Goal: Task Accomplishment & Management: Manage account settings

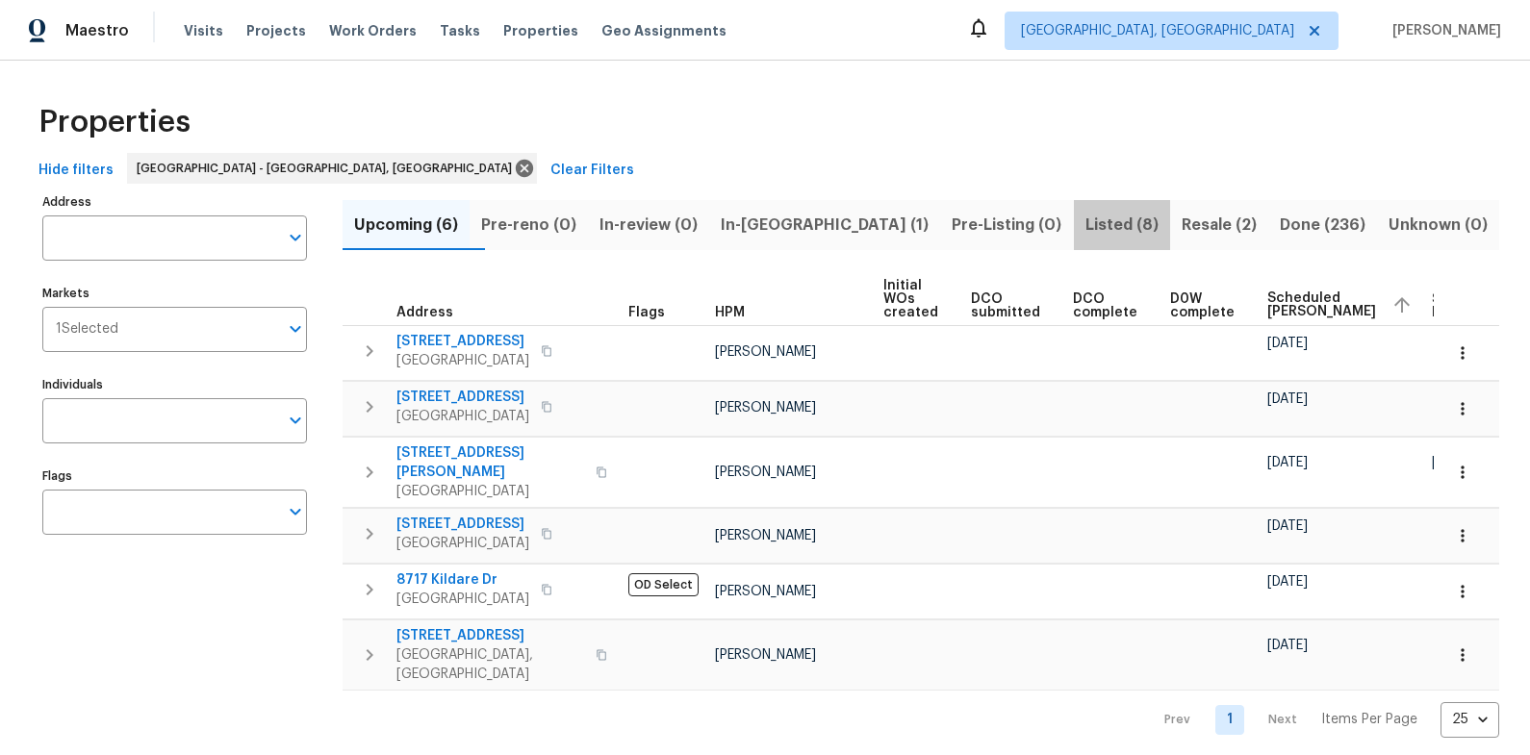
click at [1085, 229] on span "Listed (8)" at bounding box center [1121, 225] width 73 height 27
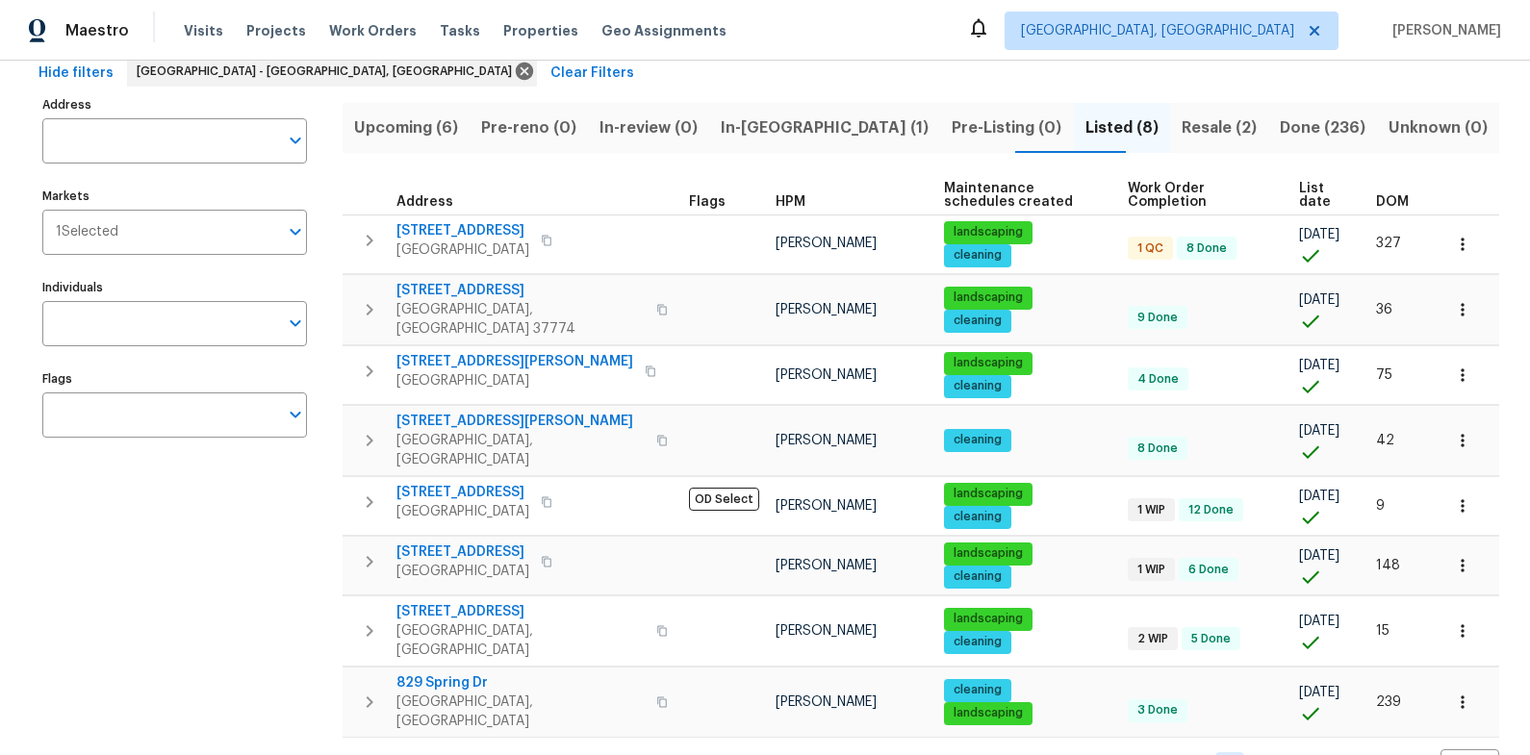
scroll to position [101, 0]
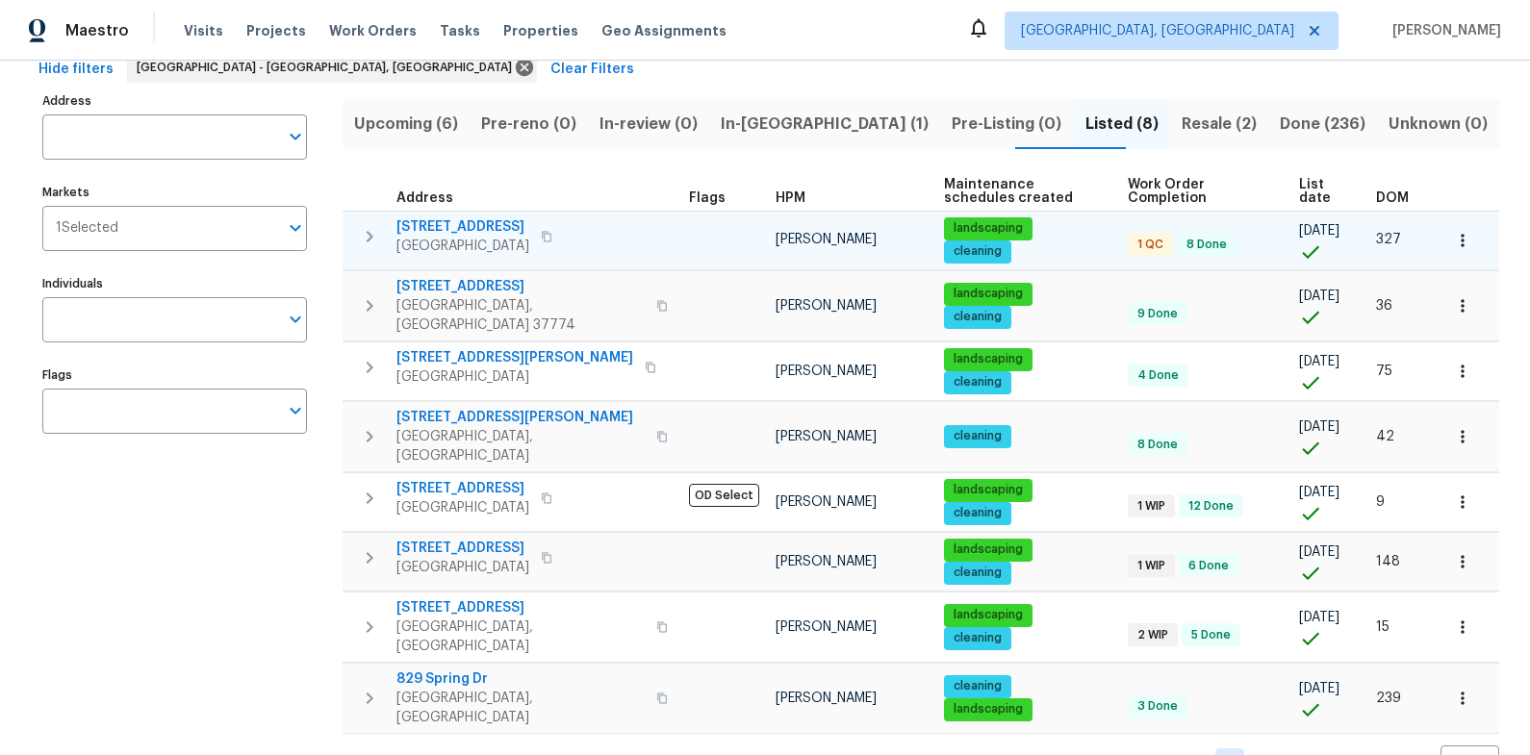
click at [431, 221] on span "[STREET_ADDRESS]" at bounding box center [462, 226] width 133 height 19
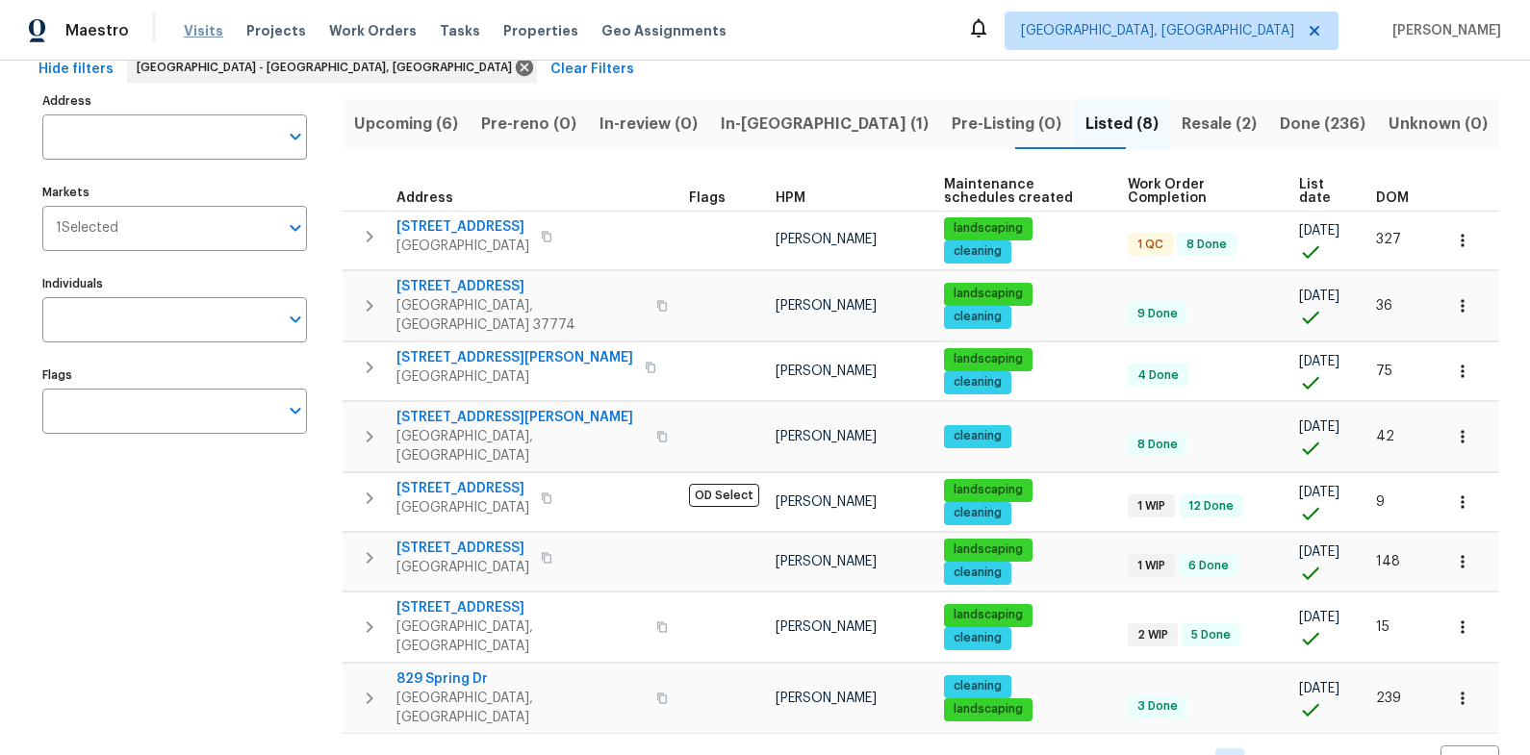
click at [212, 37] on span "Visits" at bounding box center [203, 30] width 39 height 19
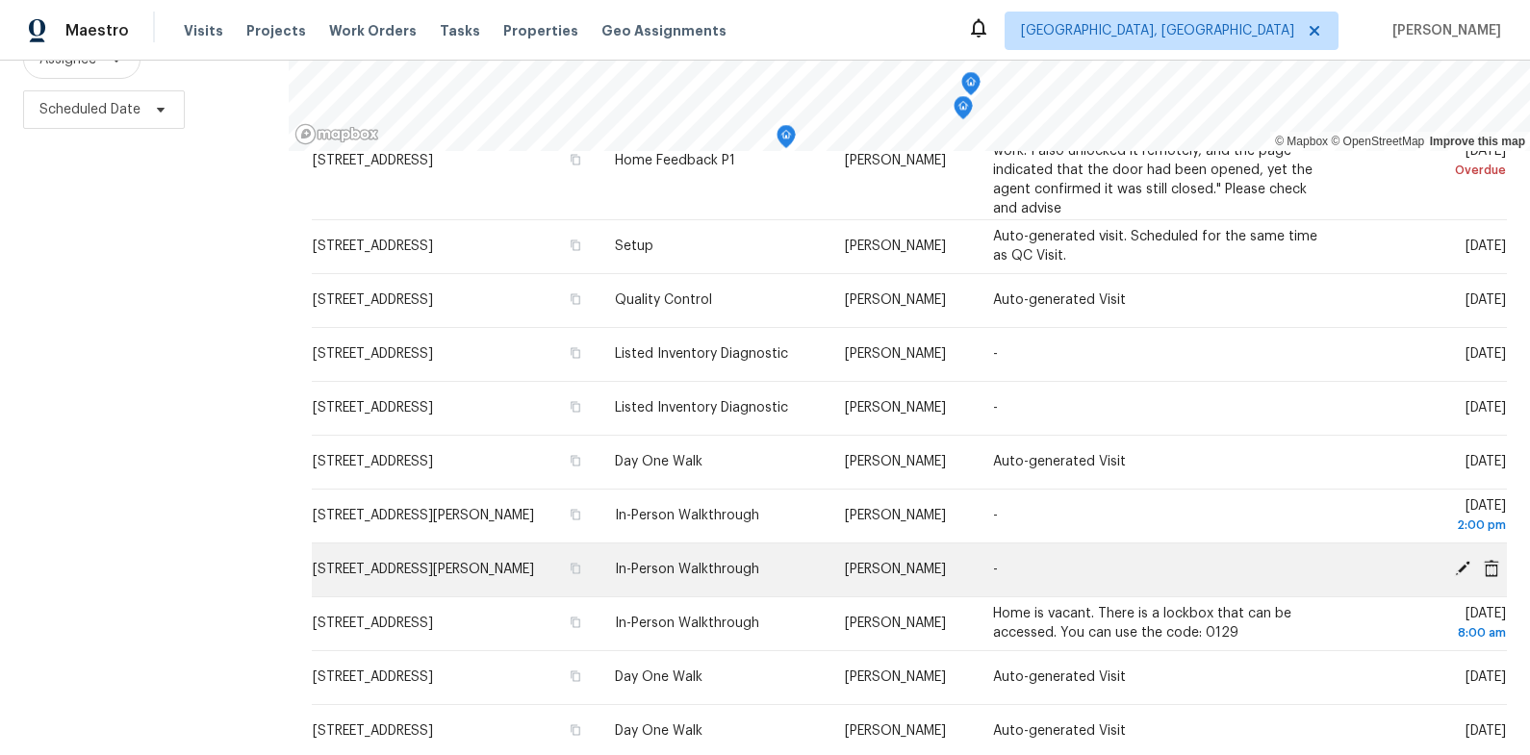
scroll to position [159, 0]
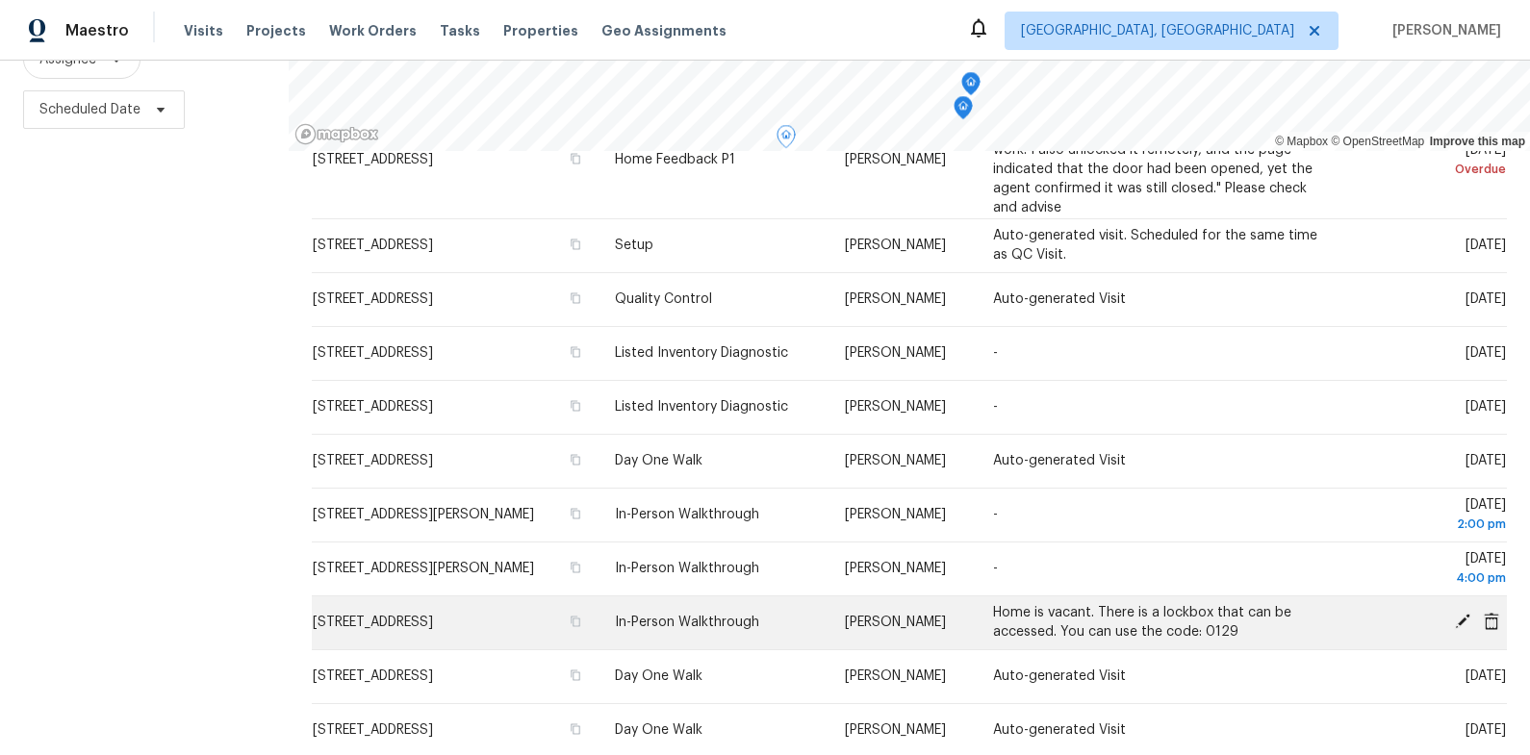
click at [433, 624] on span "[STREET_ADDRESS]" at bounding box center [373, 622] width 120 height 13
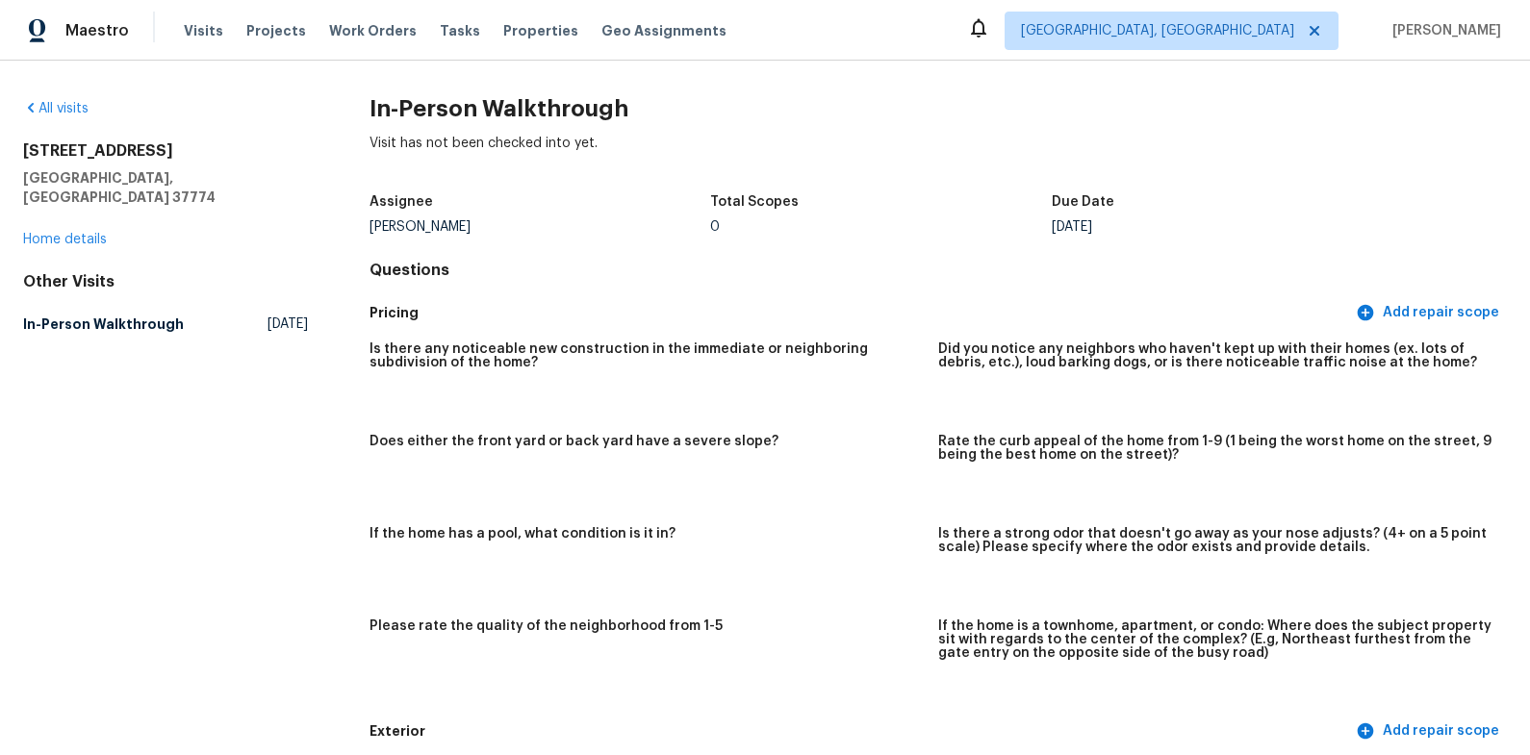
click at [75, 230] on div "All visits [STREET_ADDRESS] Home details Other Visits In-Person Walkthrough [DA…" at bounding box center [165, 220] width 285 height 242
click at [75, 228] on div "[STREET_ADDRESS] Home details" at bounding box center [165, 195] width 285 height 108
click at [75, 233] on link "Home details" at bounding box center [65, 239] width 84 height 13
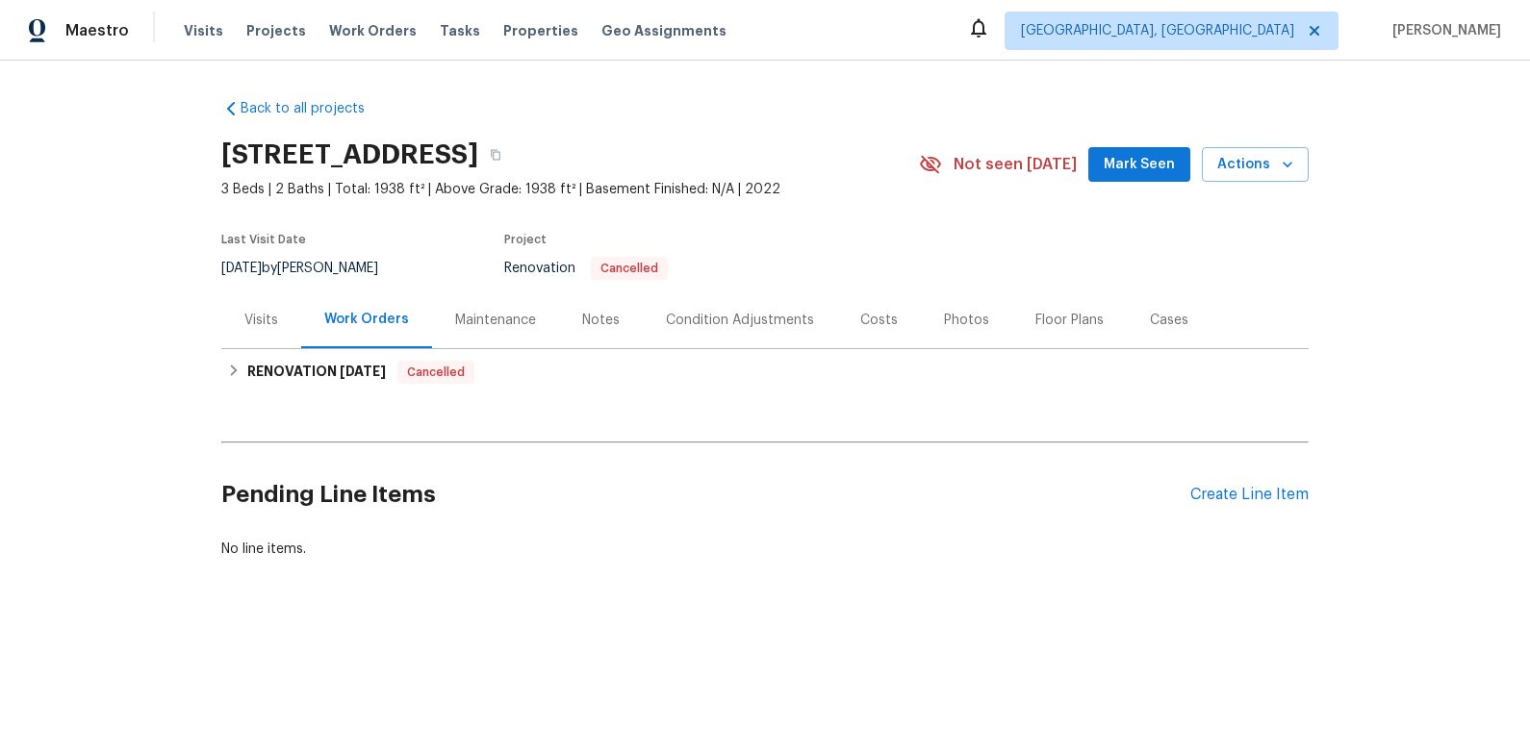
click at [262, 320] on div "Visits" at bounding box center [261, 320] width 34 height 19
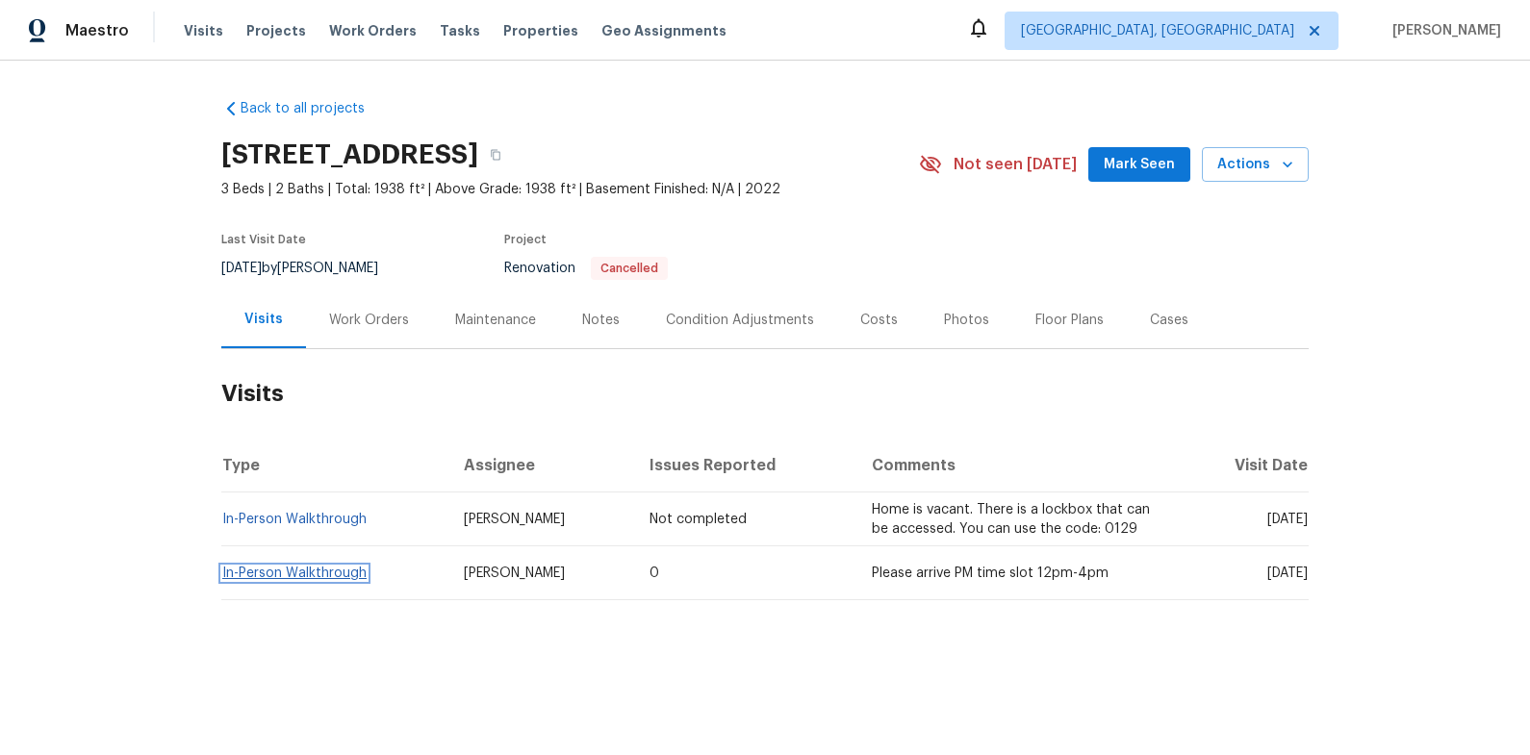
click at [286, 576] on link "In-Person Walkthrough" at bounding box center [294, 573] width 144 height 13
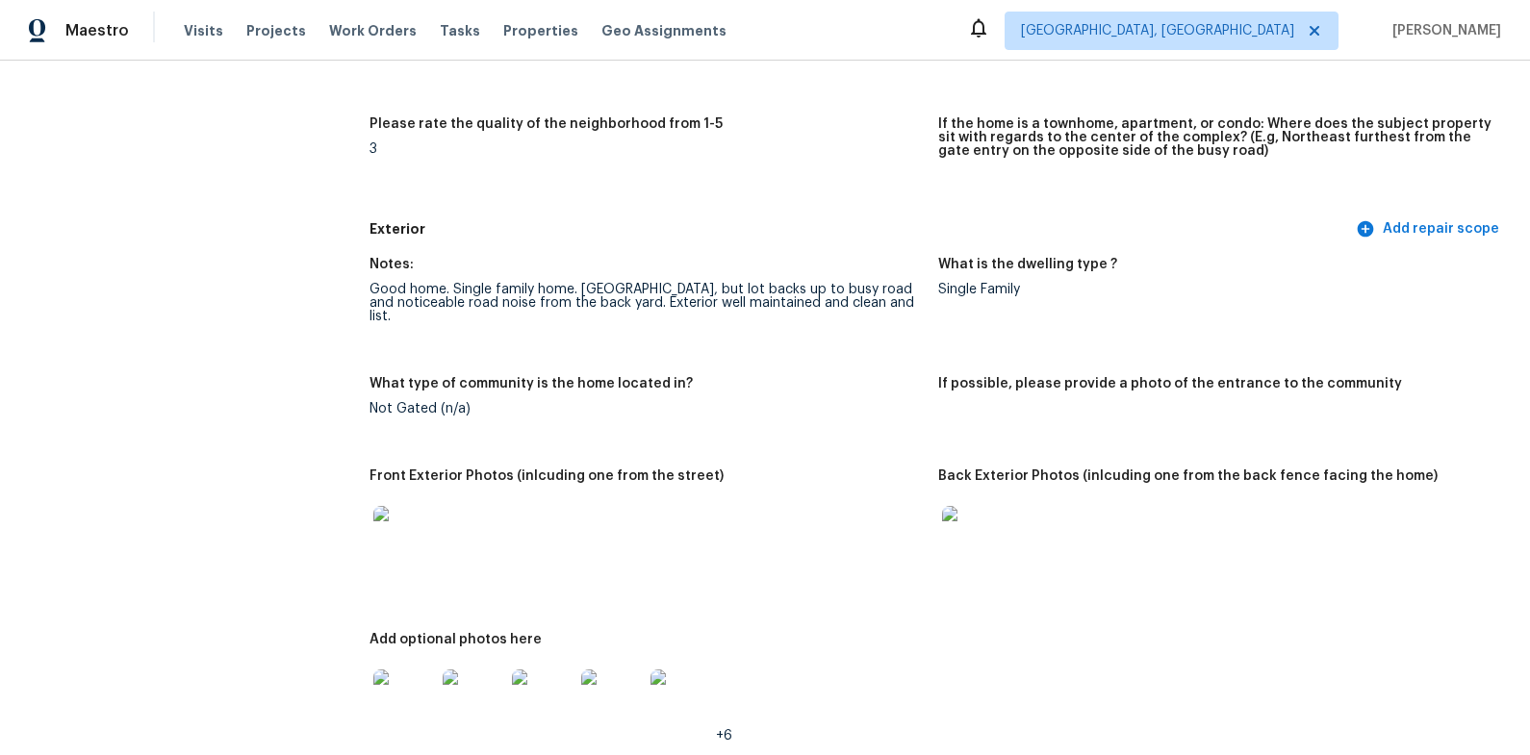
scroll to position [578, 0]
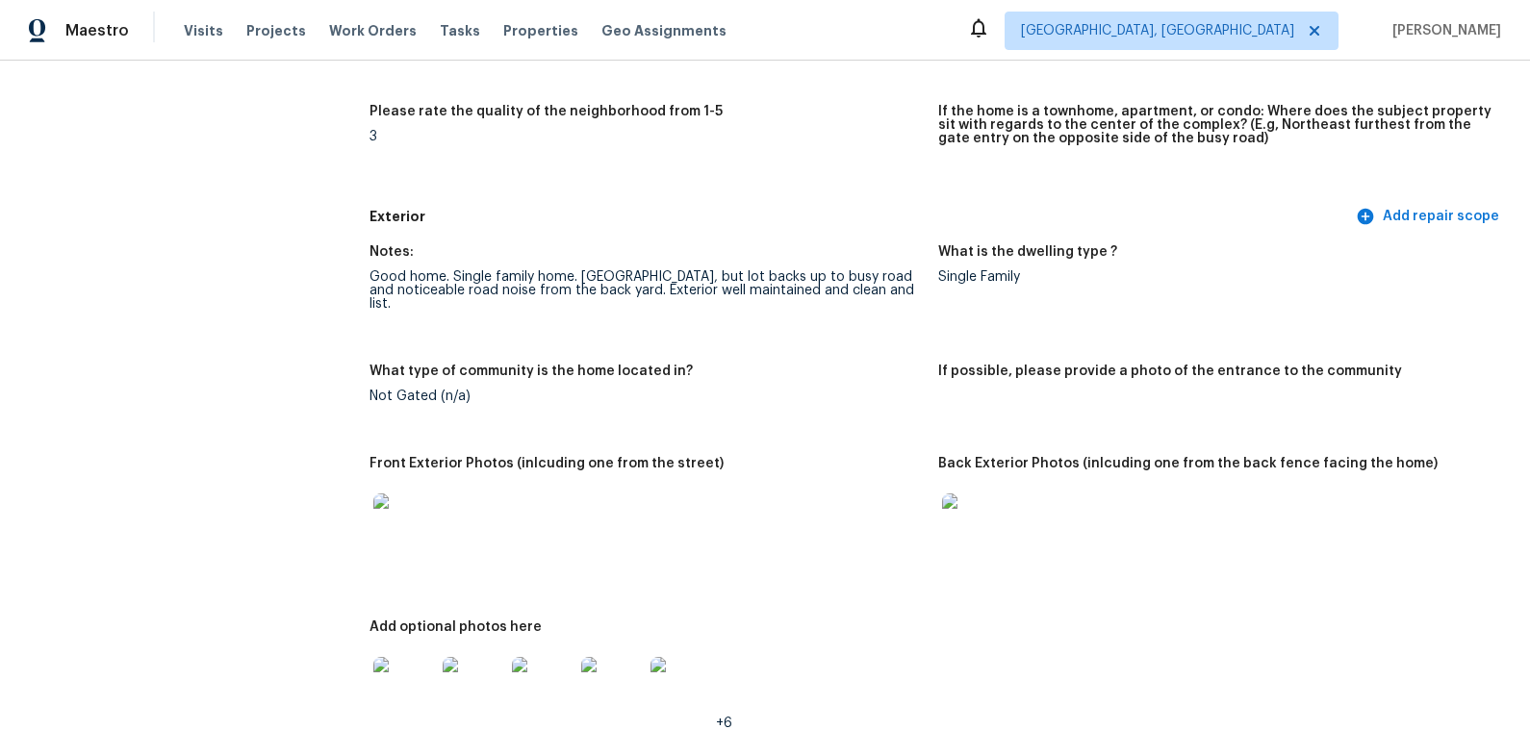
click at [405, 534] on img at bounding box center [404, 525] width 62 height 62
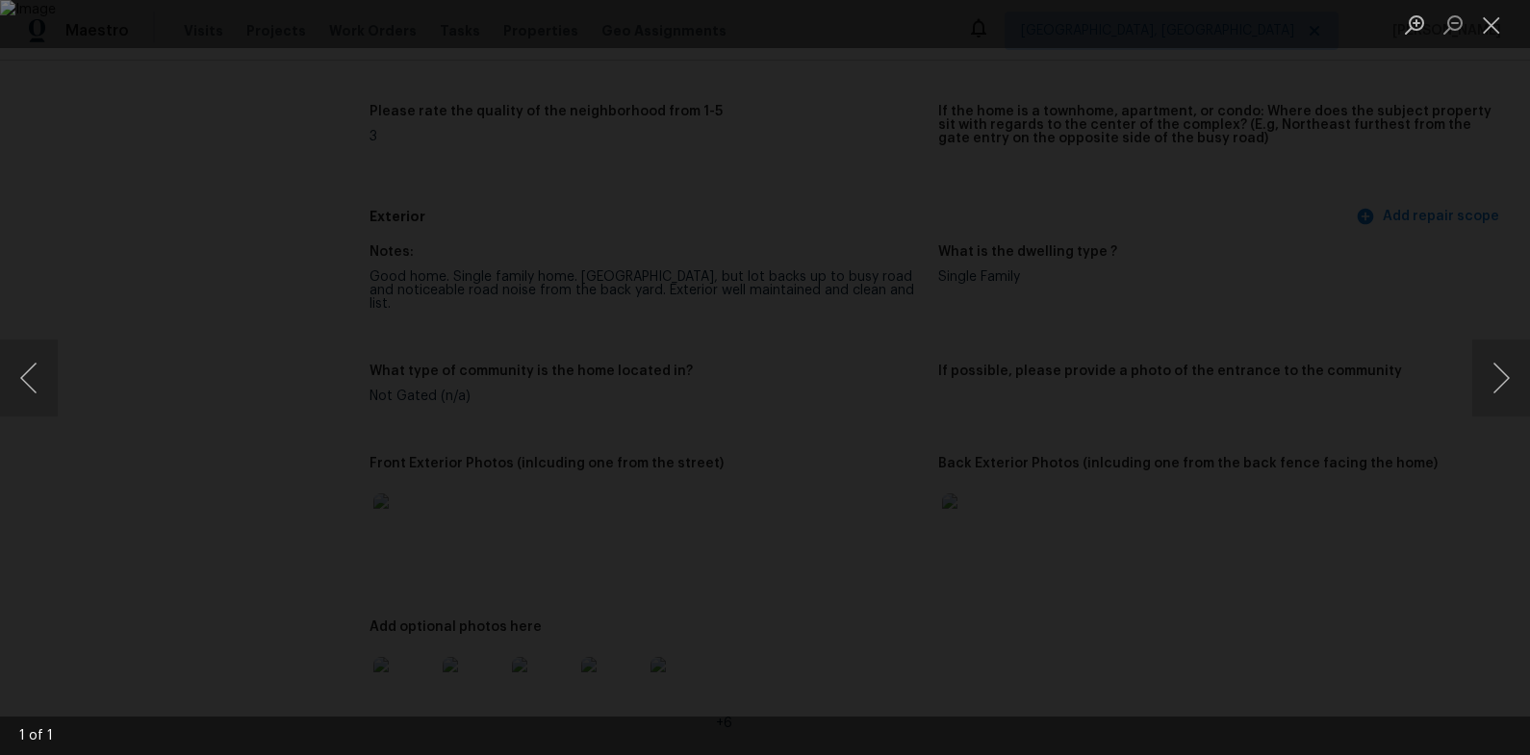
click at [1299, 480] on div "Lightbox" at bounding box center [765, 377] width 1530 height 755
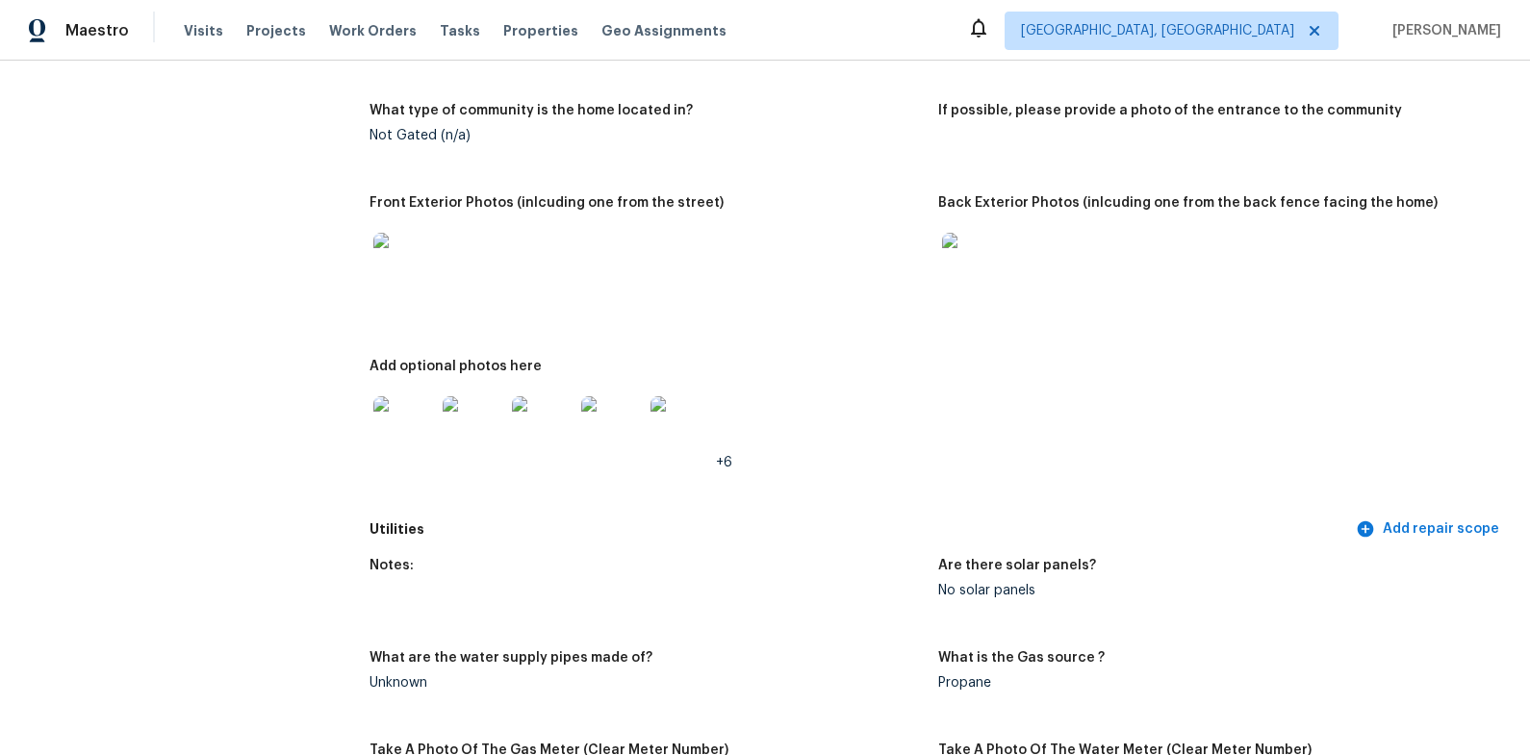
scroll to position [868, 0]
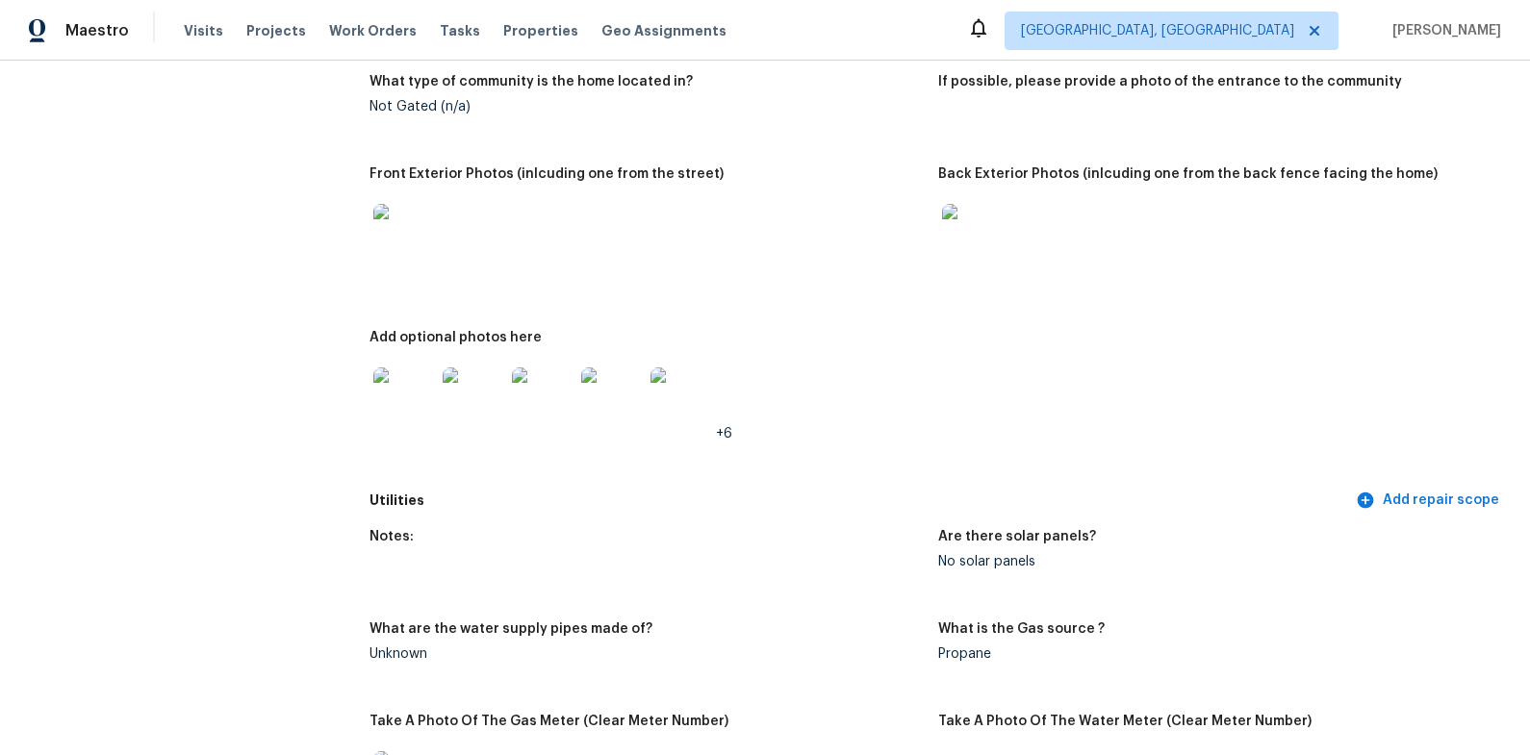
click at [968, 246] on img at bounding box center [973, 235] width 62 height 62
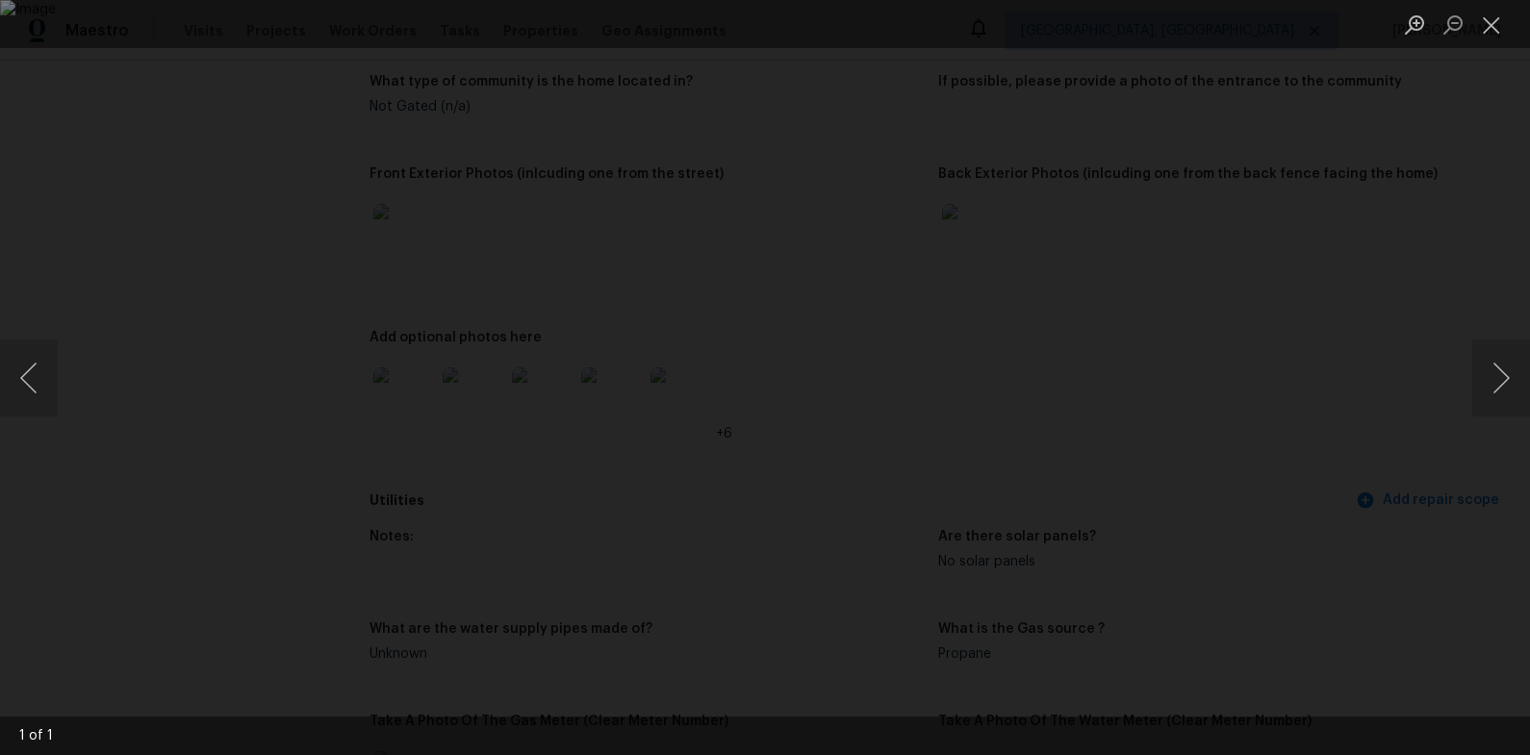
click at [1326, 269] on div "Lightbox" at bounding box center [765, 377] width 1530 height 755
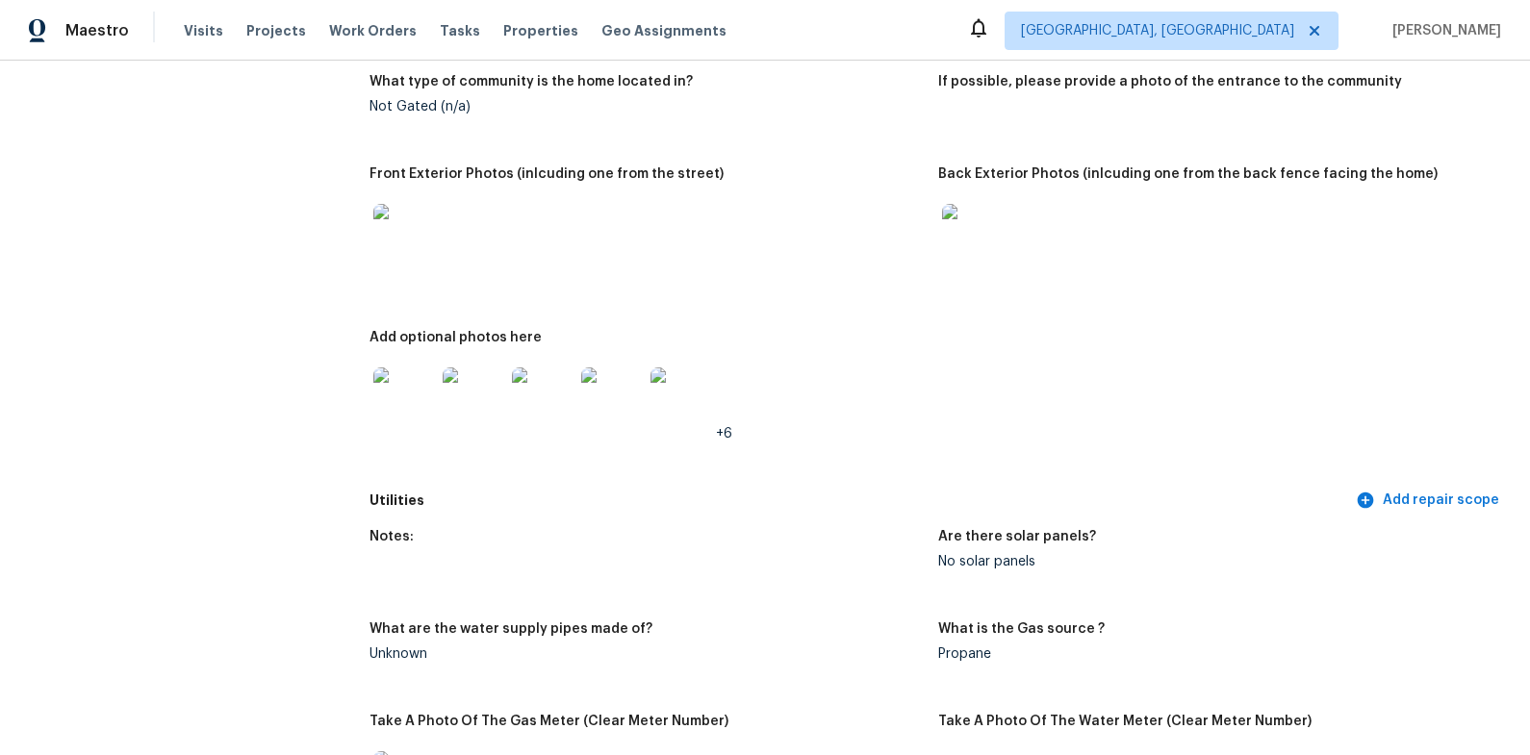
click at [396, 390] on img at bounding box center [404, 398] width 62 height 62
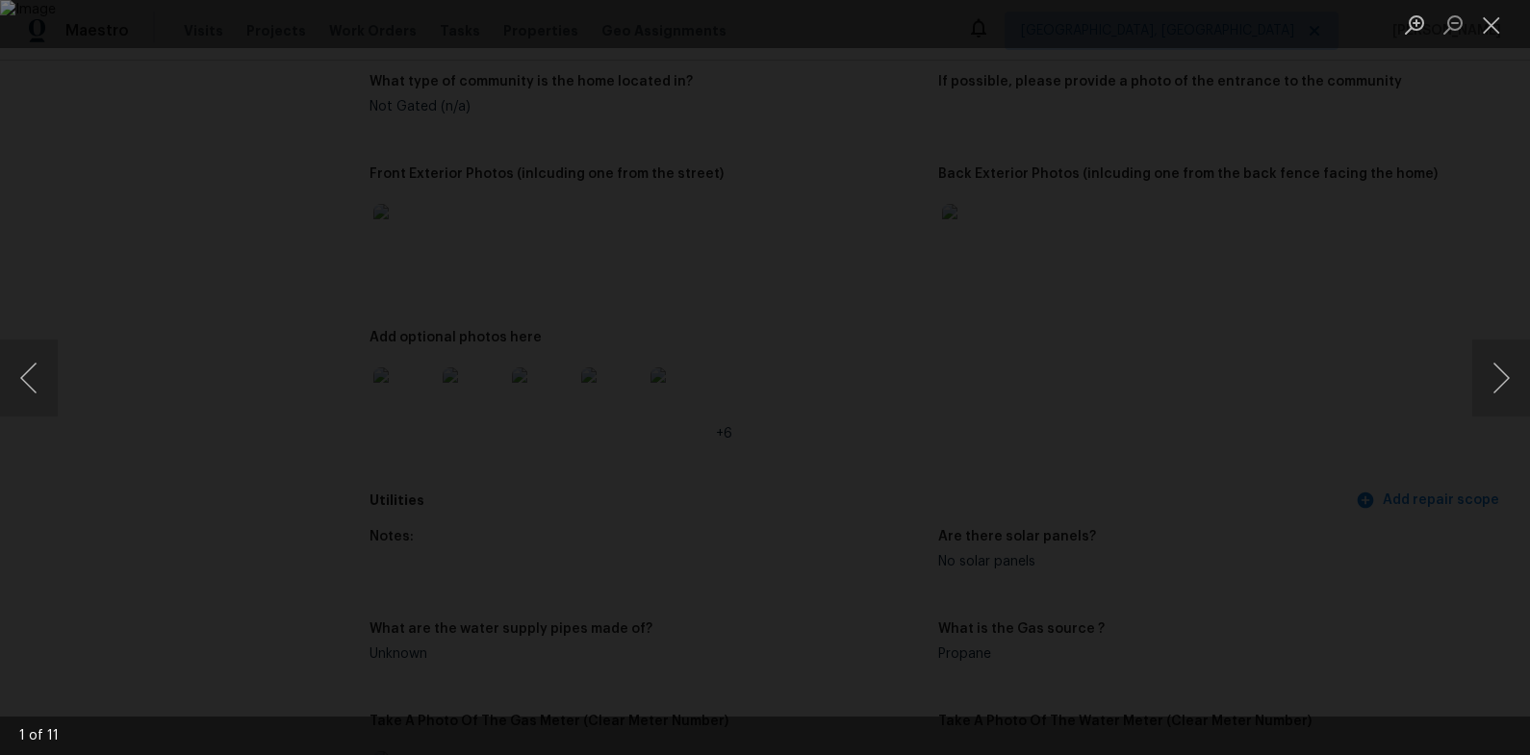
click at [1316, 294] on div "Lightbox" at bounding box center [765, 377] width 1530 height 755
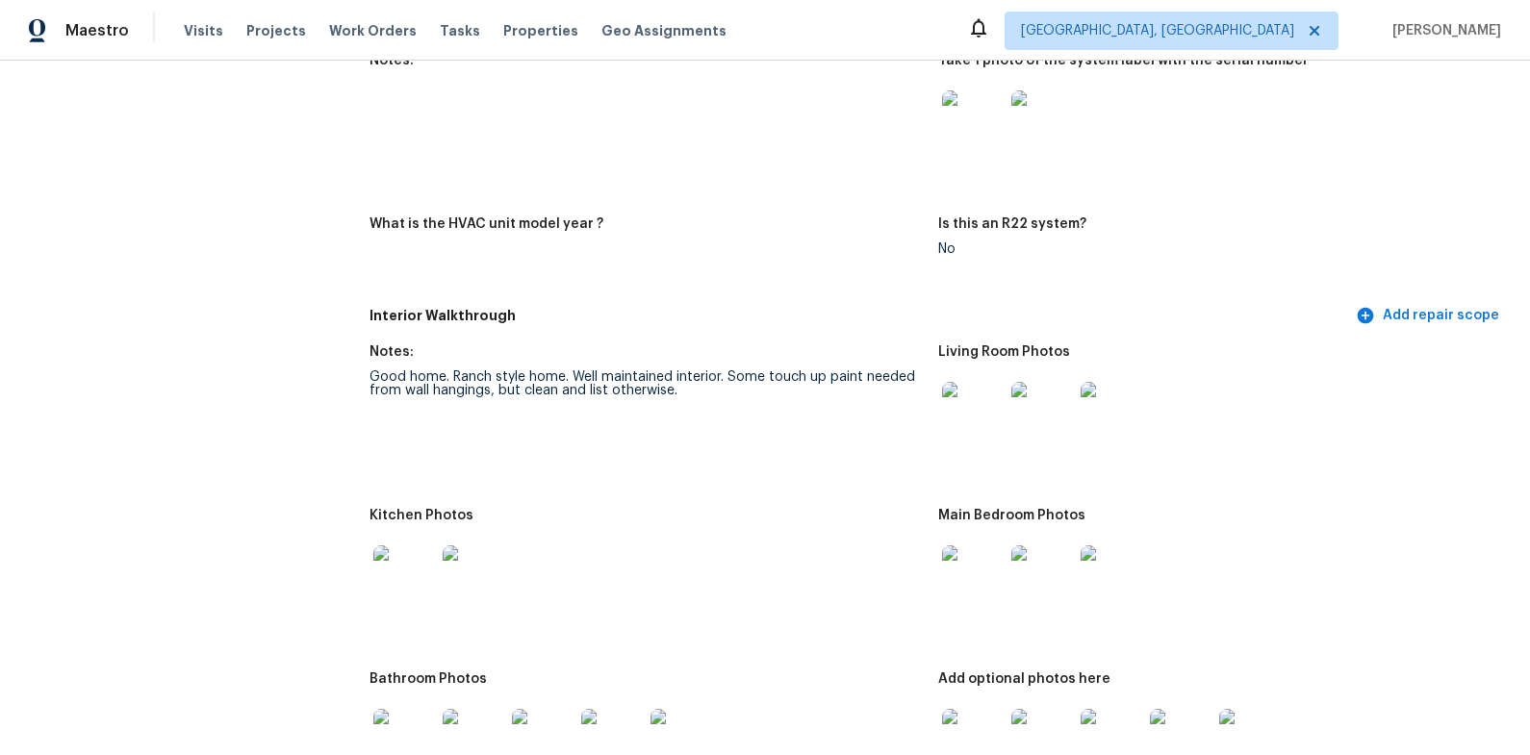
scroll to position [1921, 0]
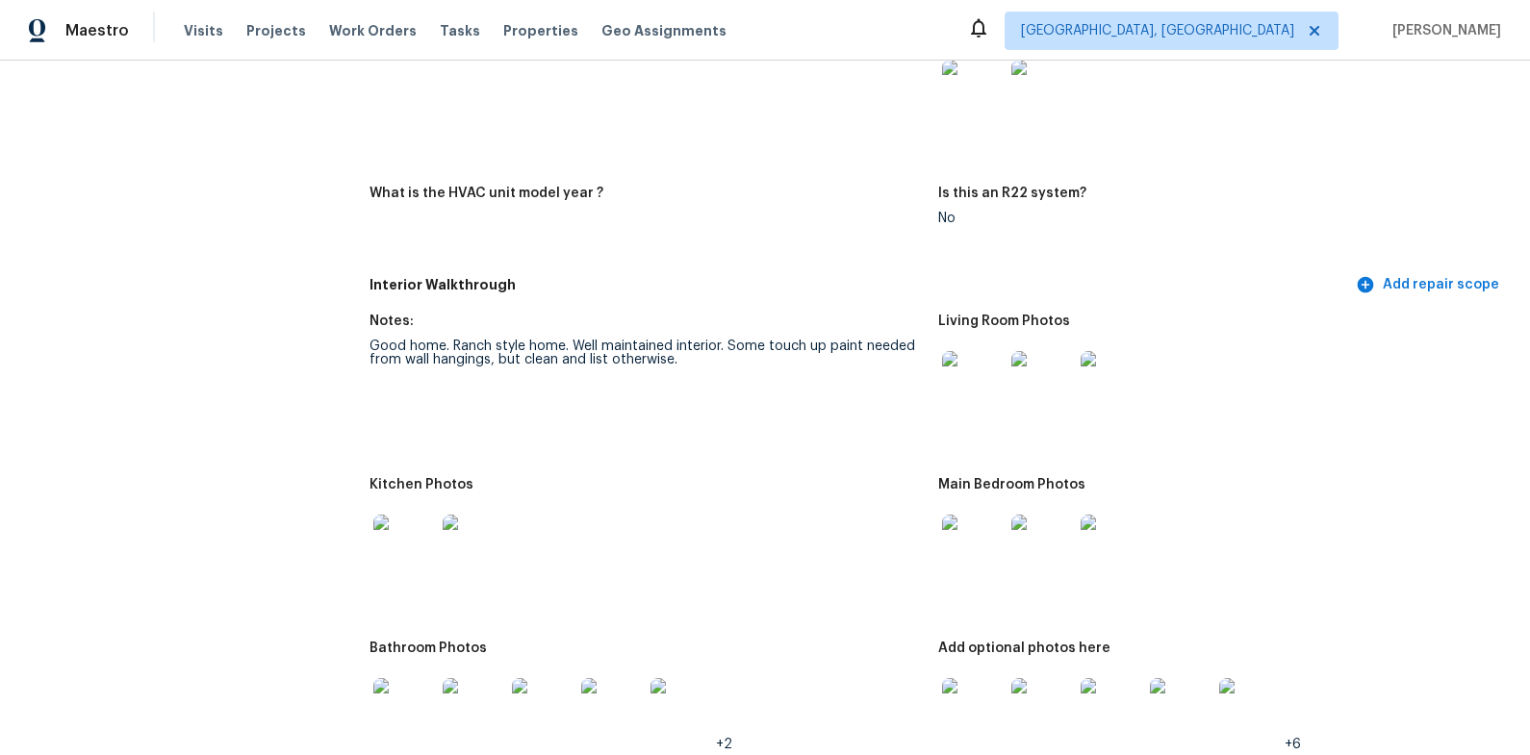
click at [956, 391] on img at bounding box center [973, 382] width 62 height 62
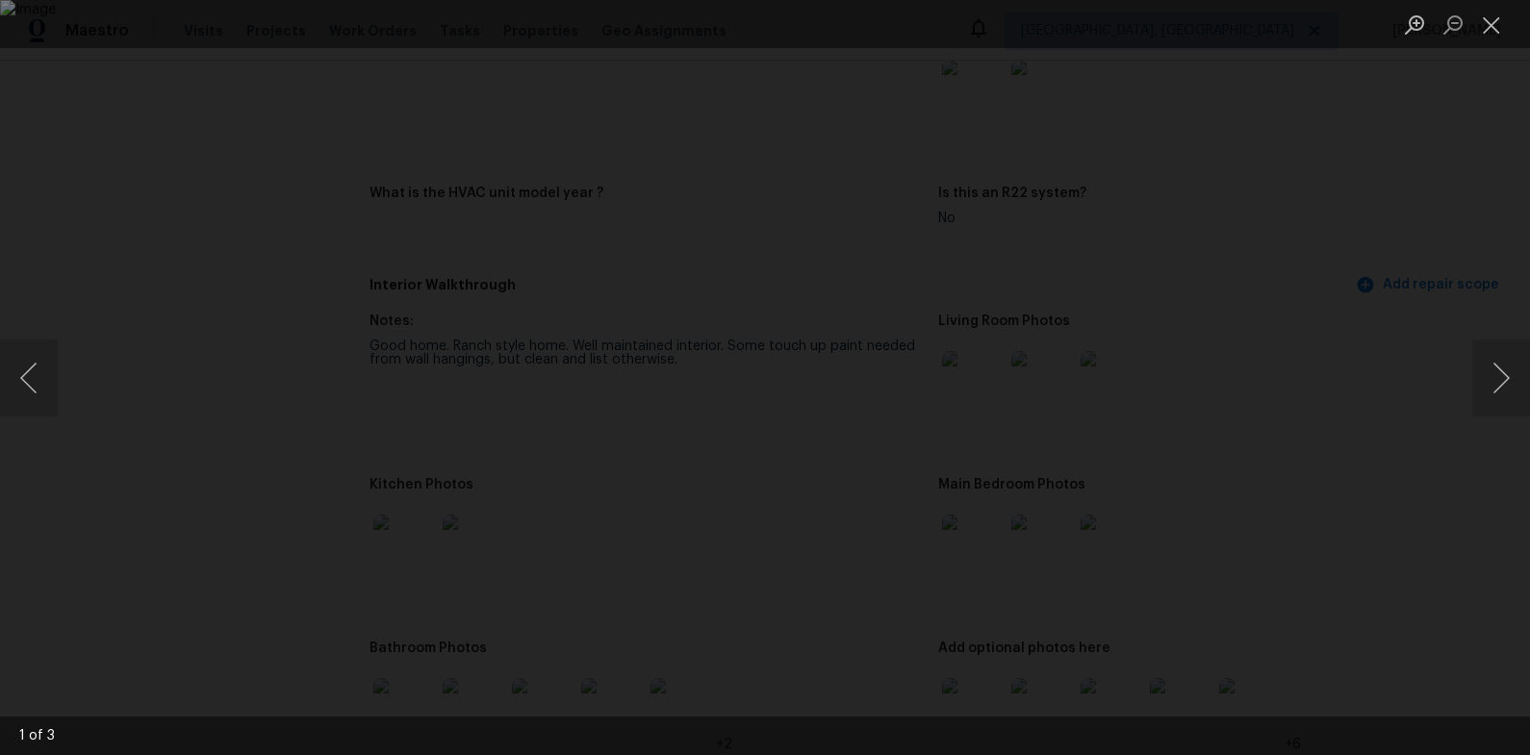
click at [1431, 237] on div "Lightbox" at bounding box center [765, 377] width 1530 height 755
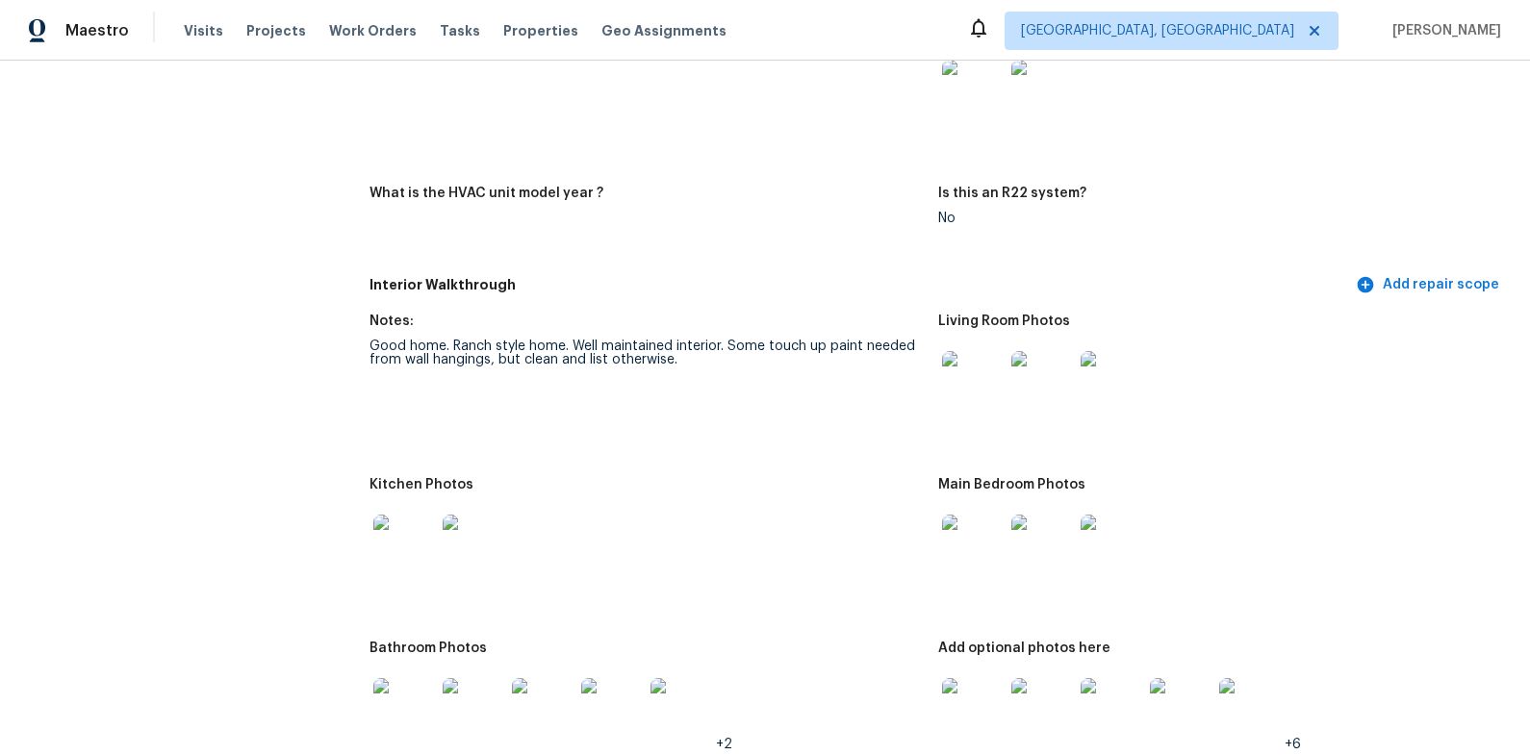
click at [968, 387] on img at bounding box center [973, 382] width 62 height 62
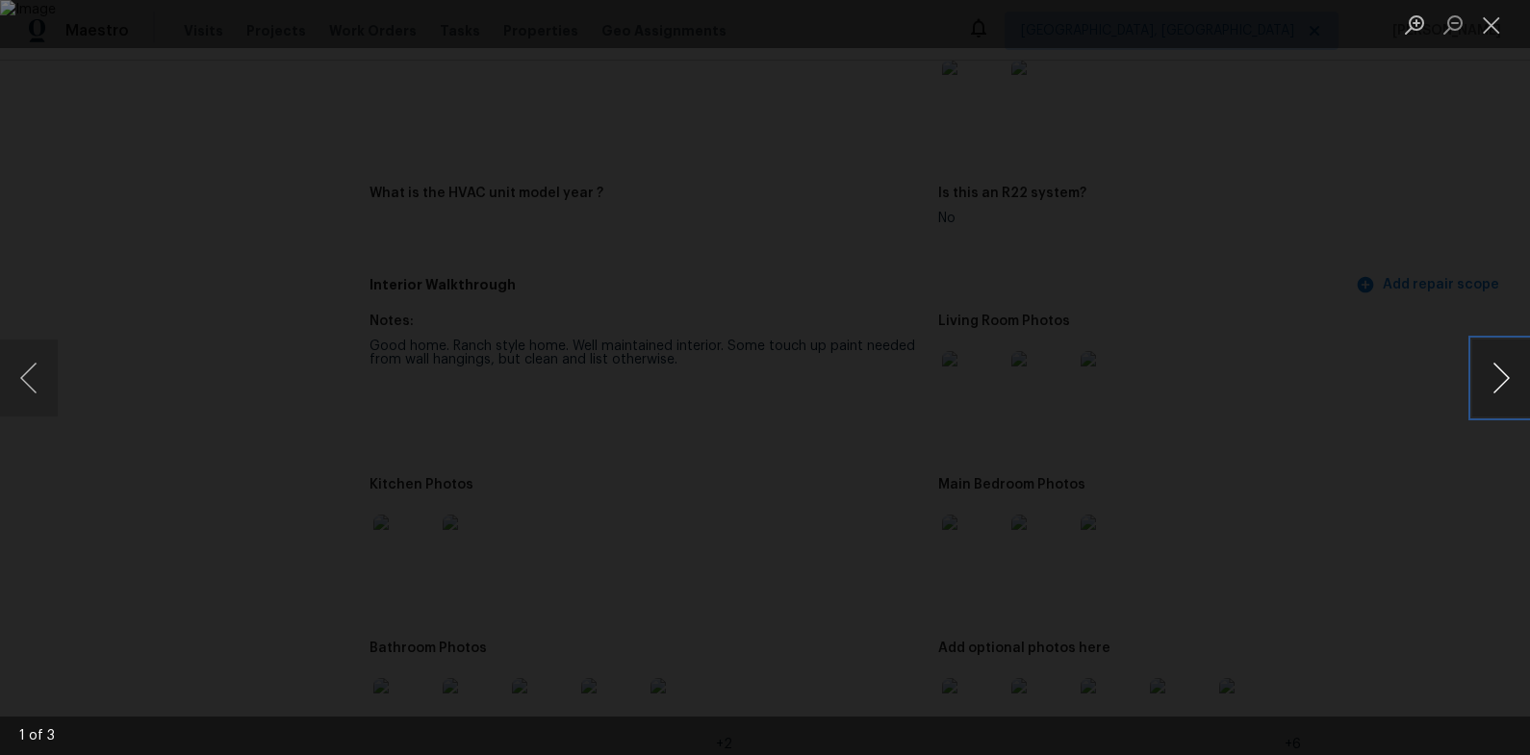
click at [1498, 371] on button "Next image" at bounding box center [1501, 378] width 58 height 77
click at [1419, 307] on div "Lightbox" at bounding box center [765, 377] width 1530 height 755
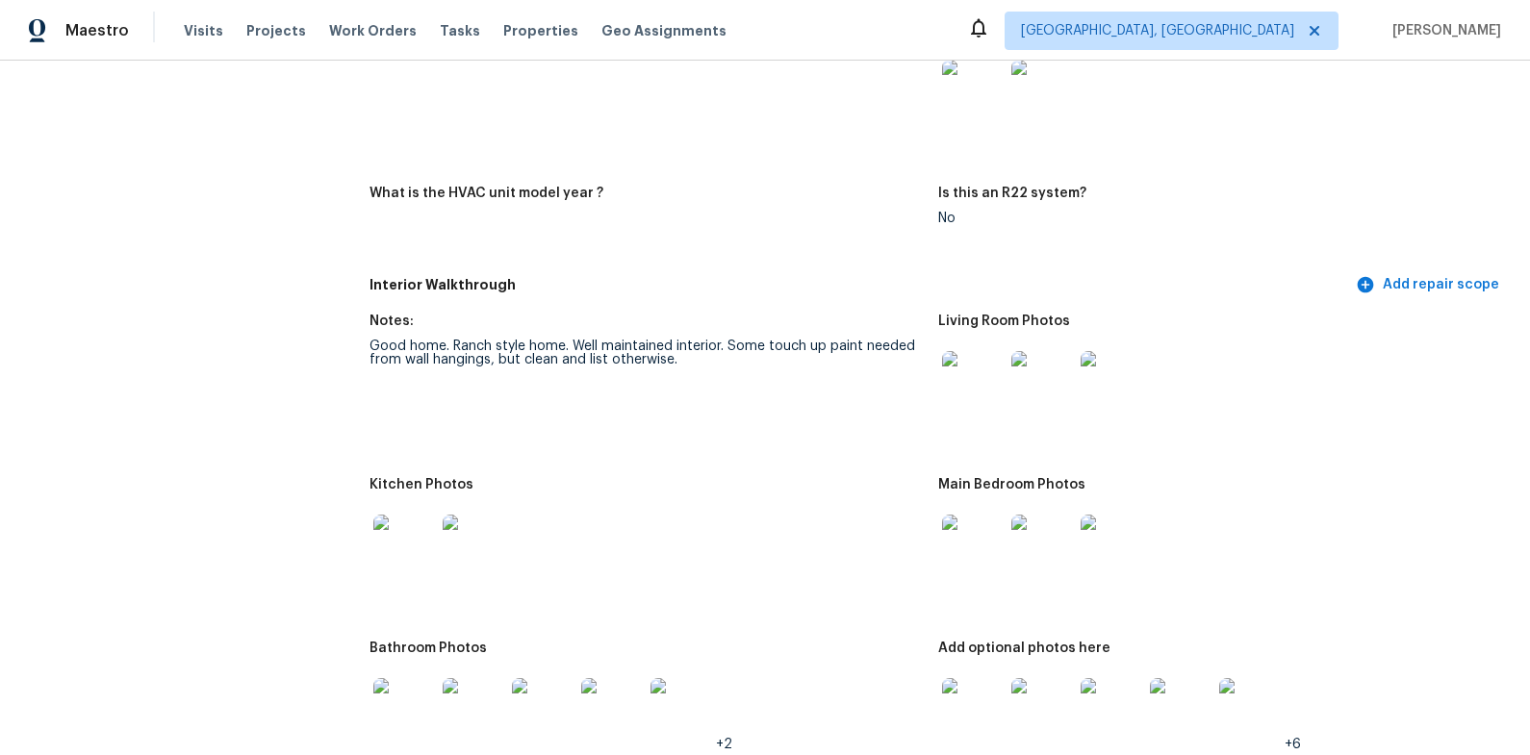
click at [977, 541] on img at bounding box center [973, 546] width 62 height 62
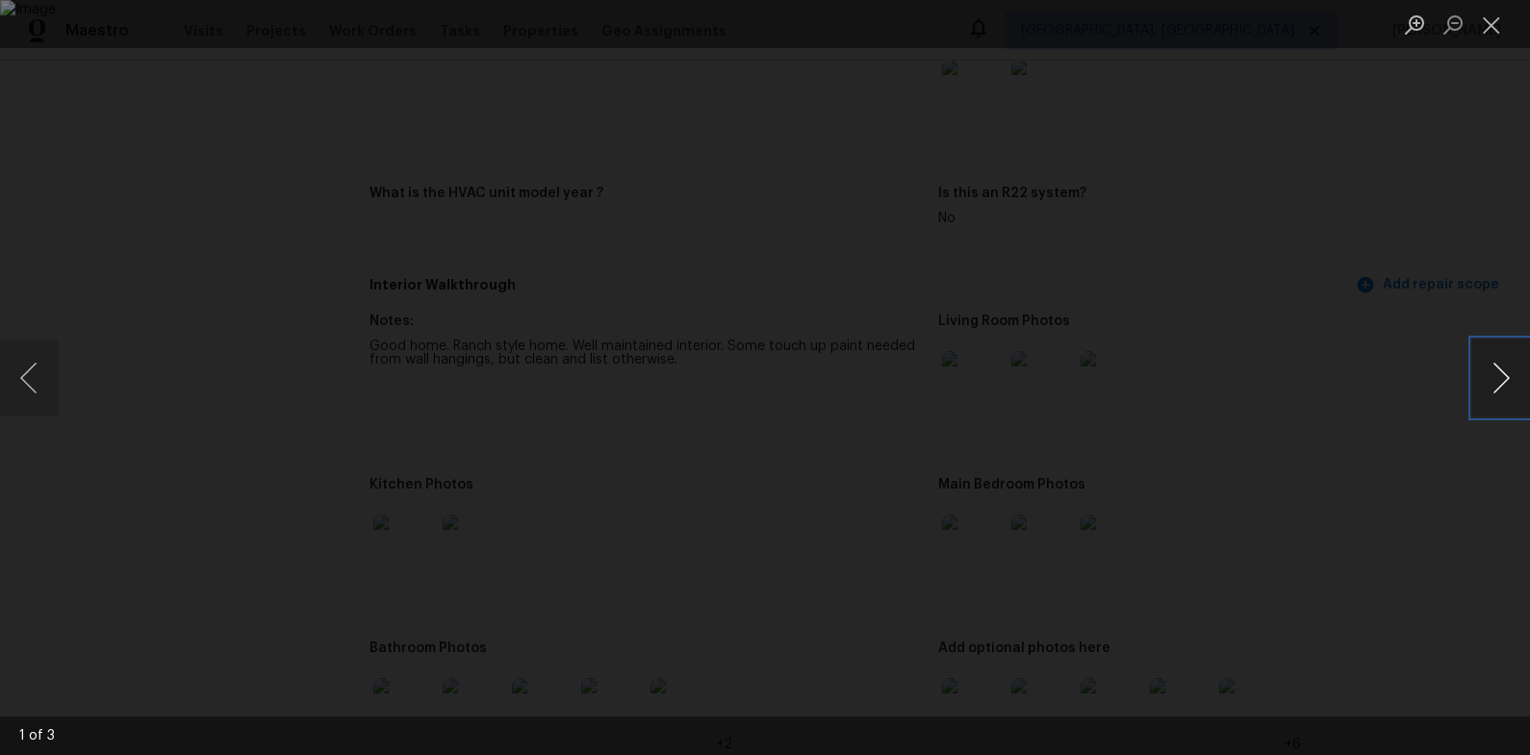
click at [1483, 377] on button "Next image" at bounding box center [1501, 378] width 58 height 77
click at [1484, 378] on button "Next image" at bounding box center [1501, 378] width 58 height 77
click at [1430, 389] on div "Lightbox" at bounding box center [765, 377] width 1530 height 755
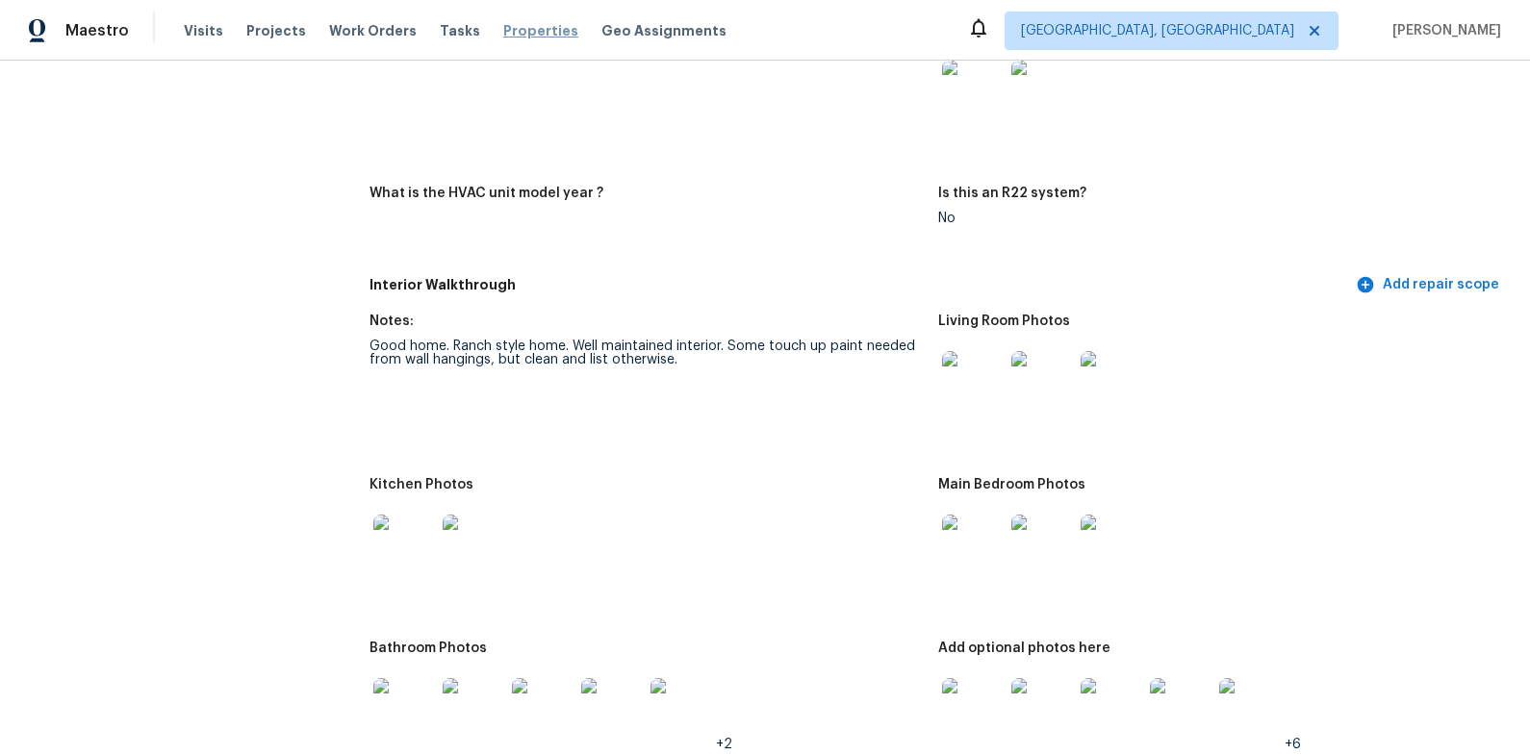
click at [511, 35] on span "Properties" at bounding box center [540, 30] width 75 height 19
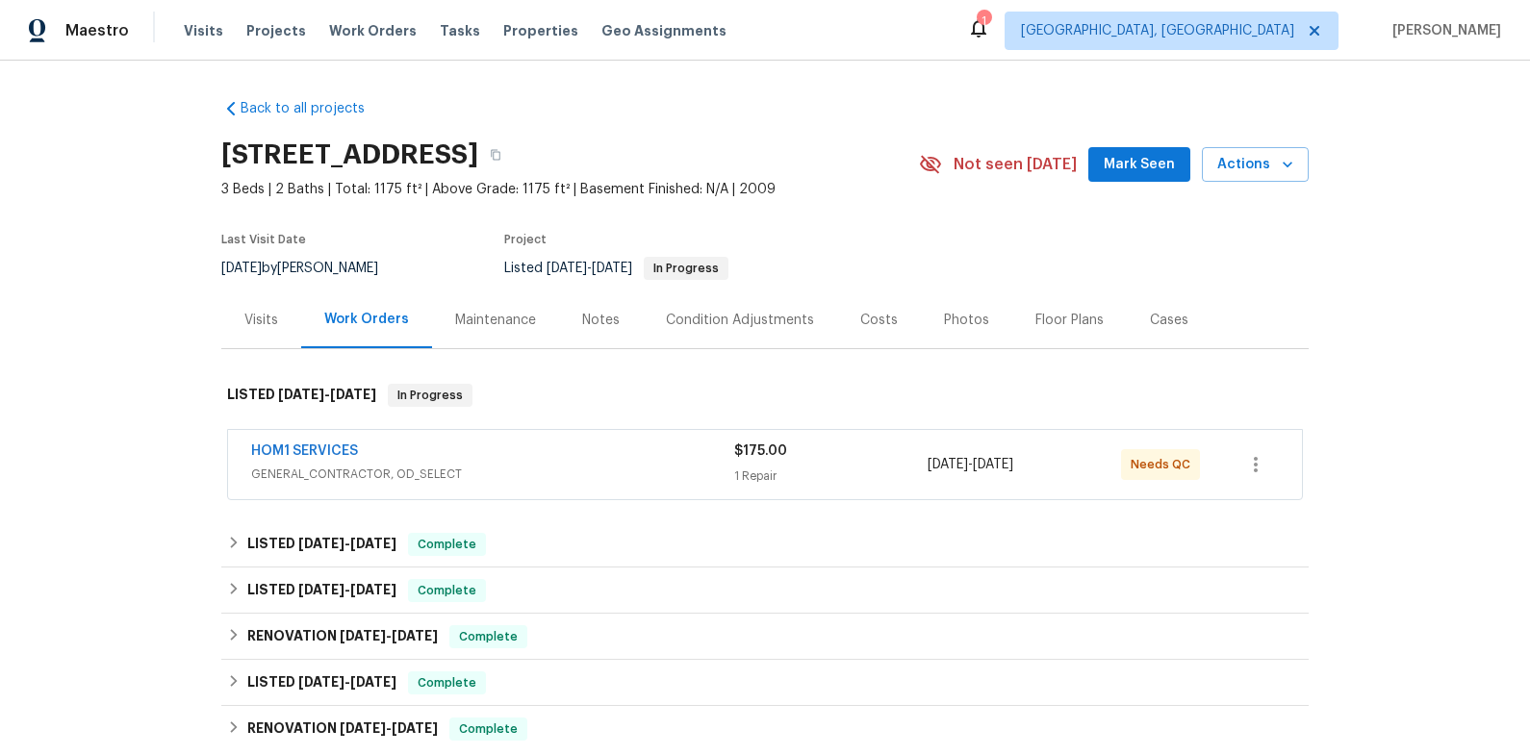
click at [617, 449] on div "HOM1 SERVICES" at bounding box center [492, 453] width 483 height 23
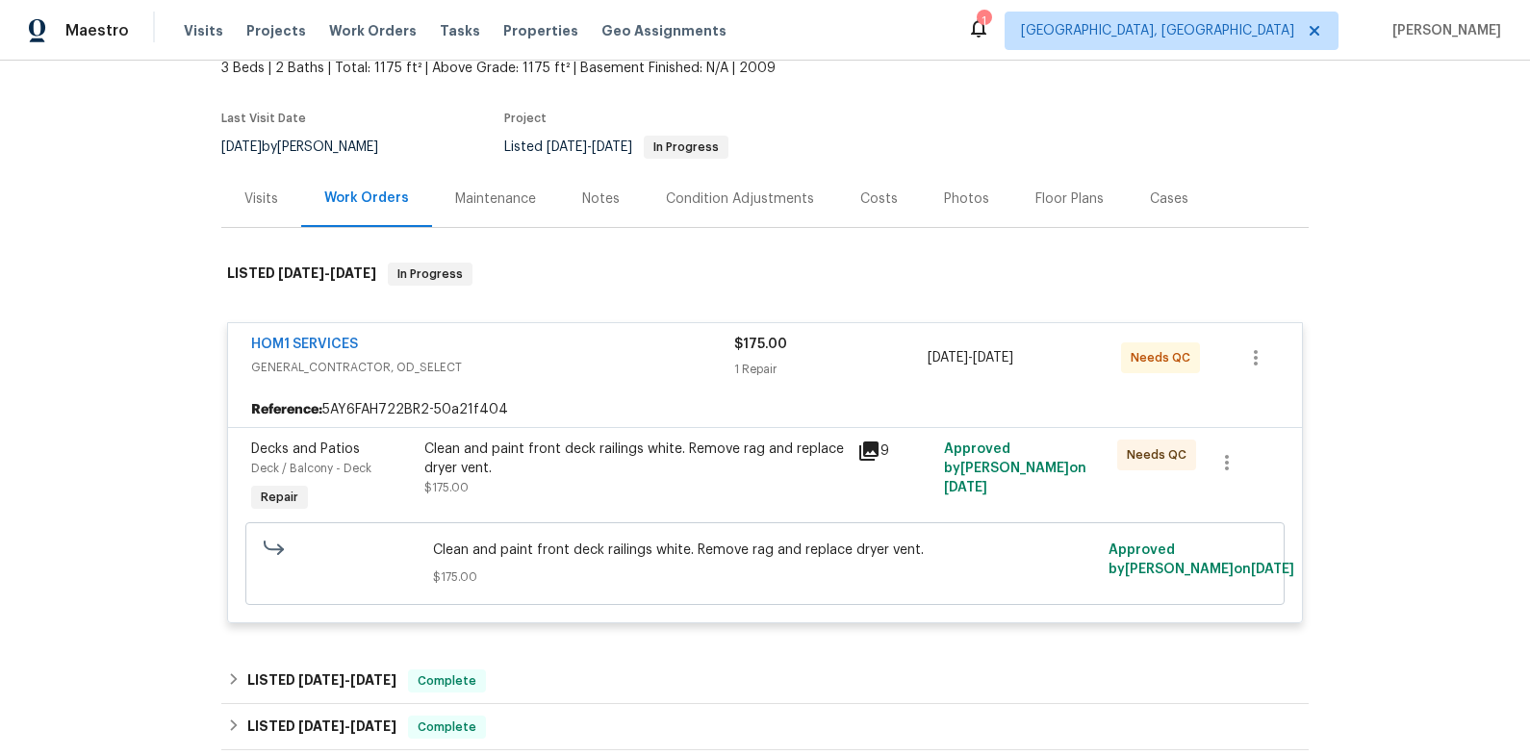
scroll to position [122, 0]
click at [628, 450] on div "Clean and paint front deck railings white. Remove rag and replace dryer vent." at bounding box center [634, 458] width 421 height 38
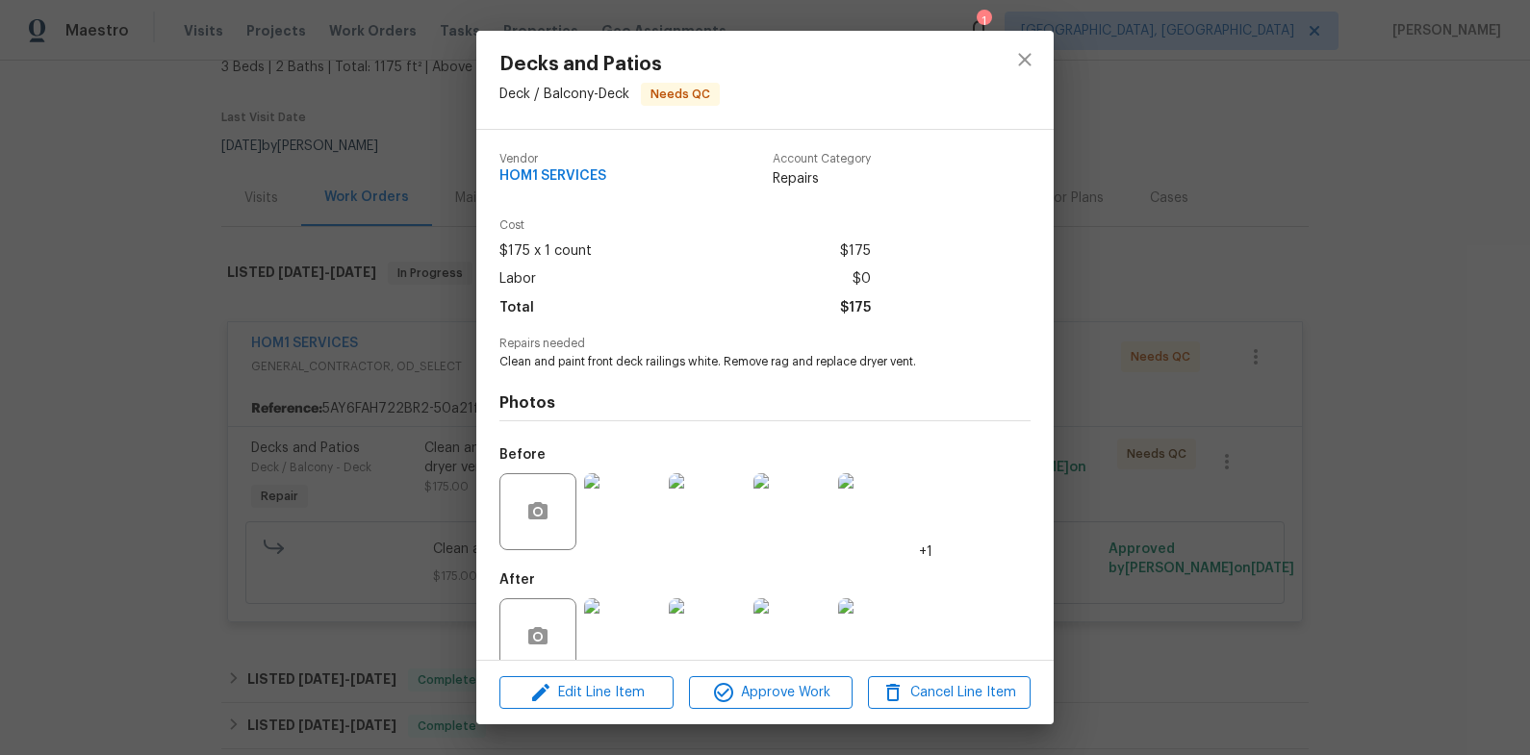
scroll to position [35, 0]
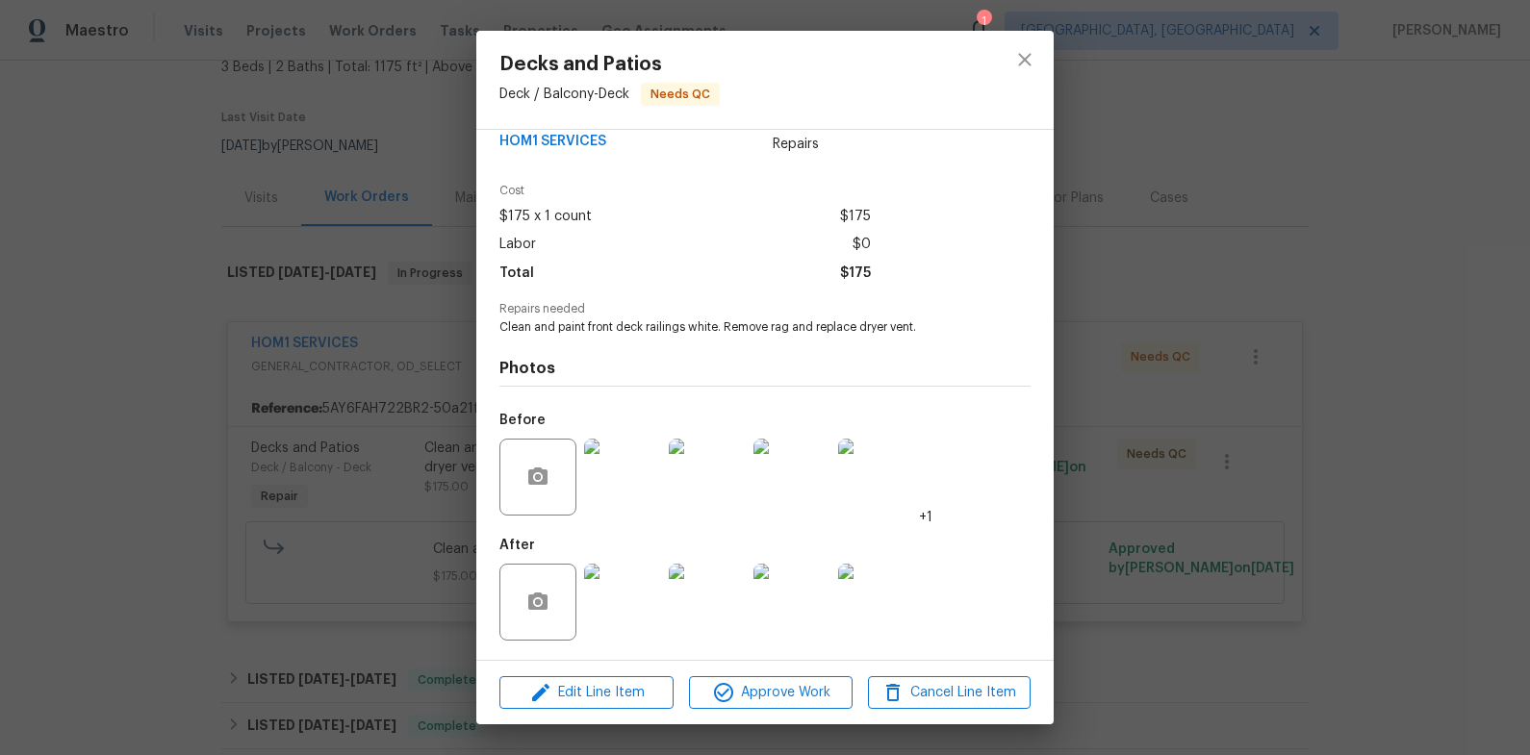
click at [624, 584] on img at bounding box center [622, 602] width 77 height 77
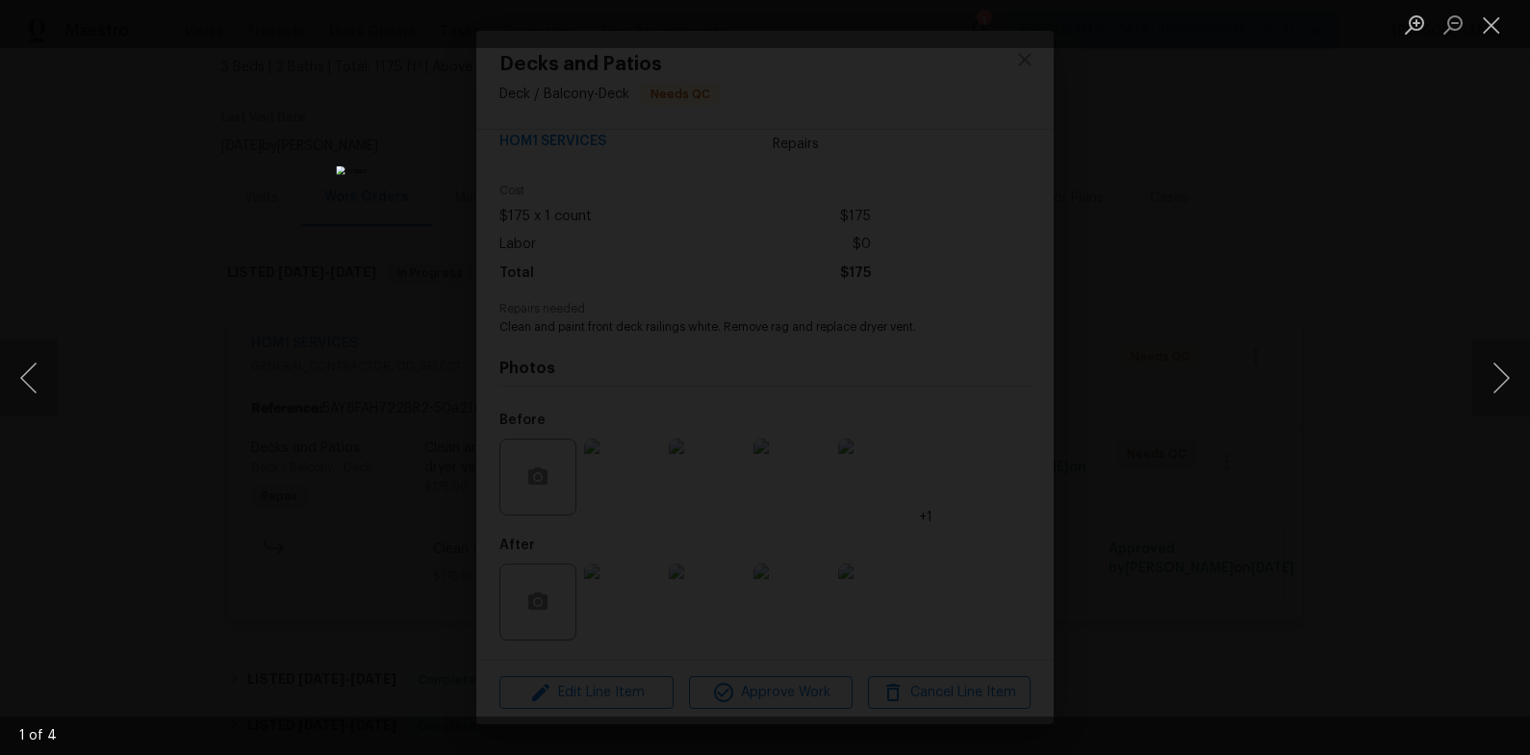
click at [1418, 319] on div "Lightbox" at bounding box center [765, 377] width 1530 height 755
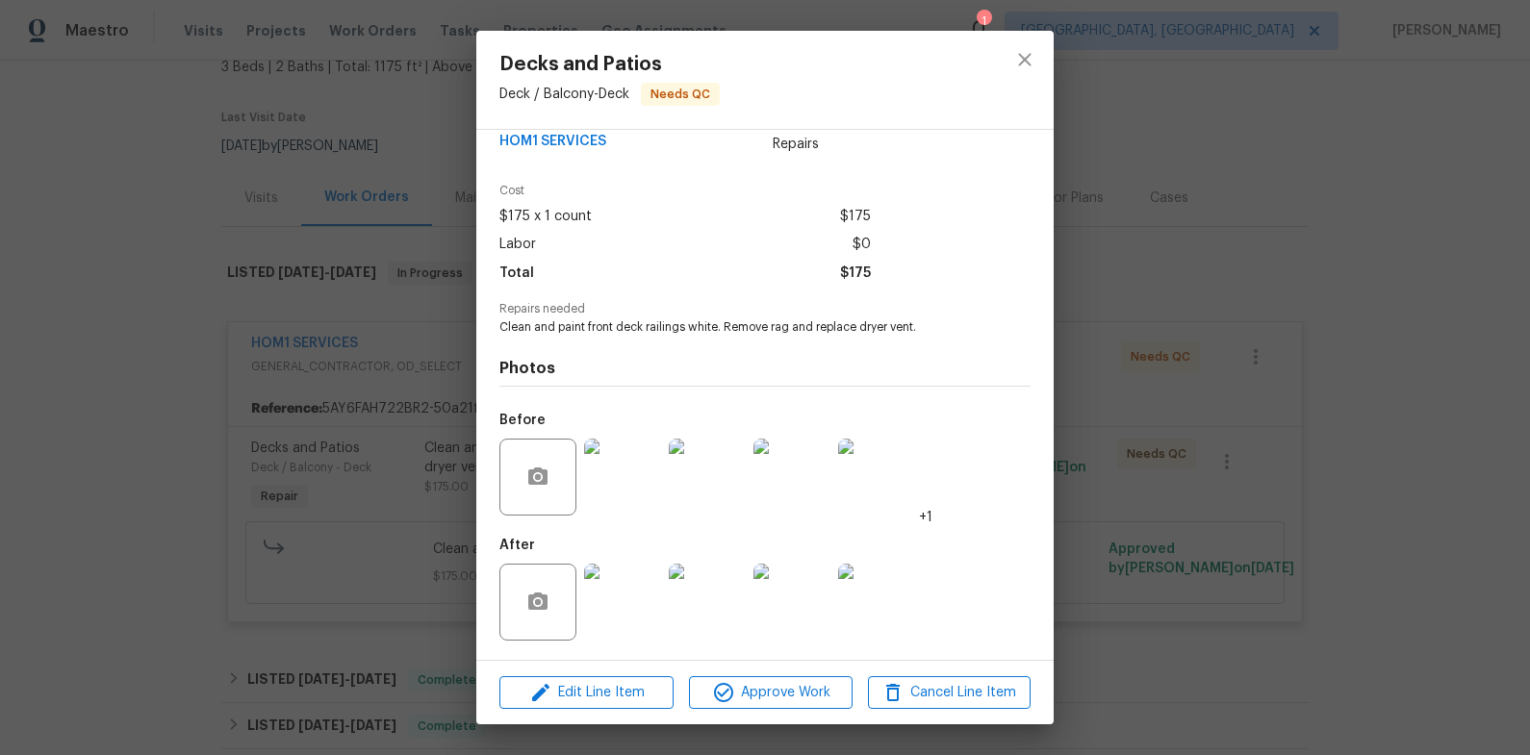
click at [630, 604] on img at bounding box center [622, 602] width 77 height 77
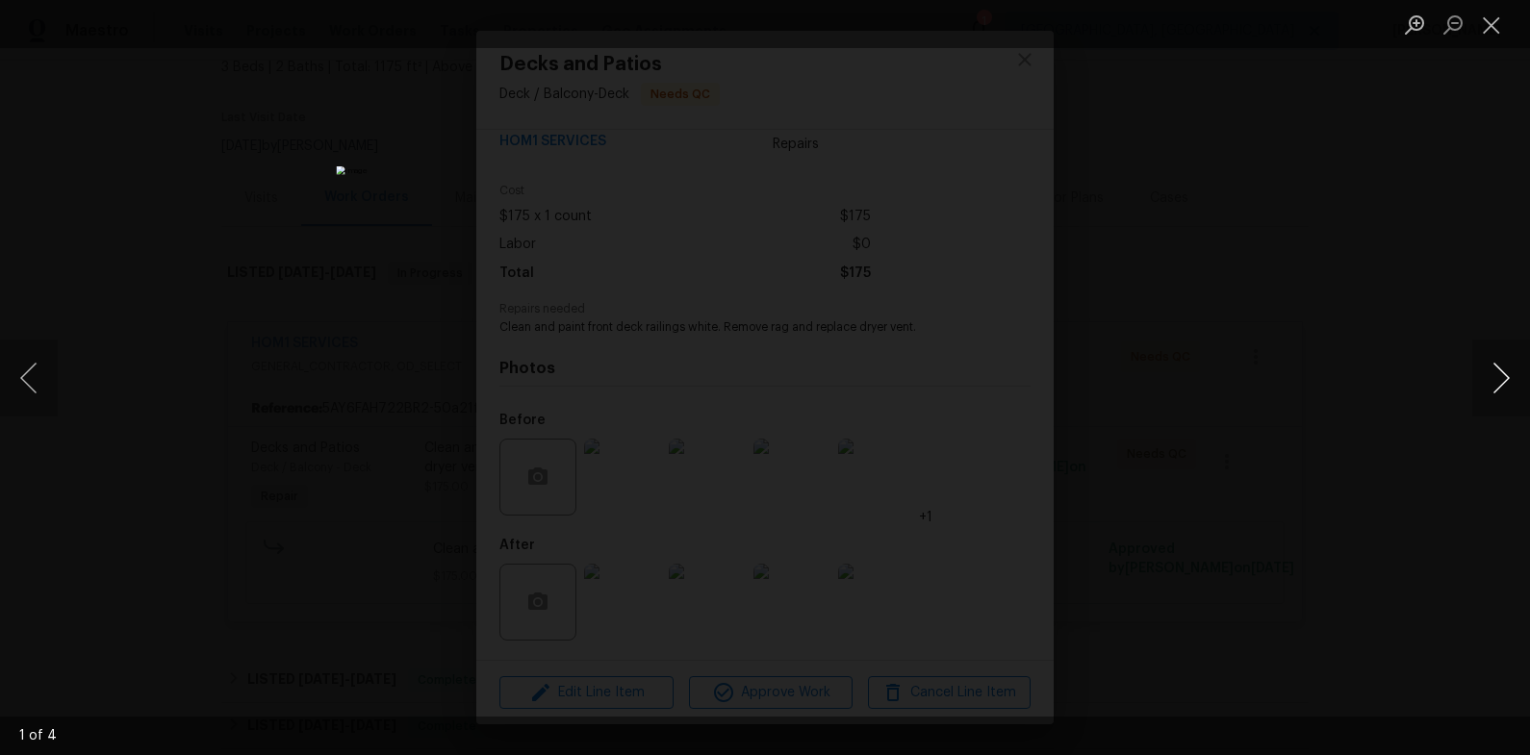
click at [1508, 377] on button "Next image" at bounding box center [1501, 378] width 58 height 77
click at [1507, 377] on button "Next image" at bounding box center [1501, 378] width 58 height 77
click at [1507, 376] on button "Next image" at bounding box center [1501, 378] width 58 height 77
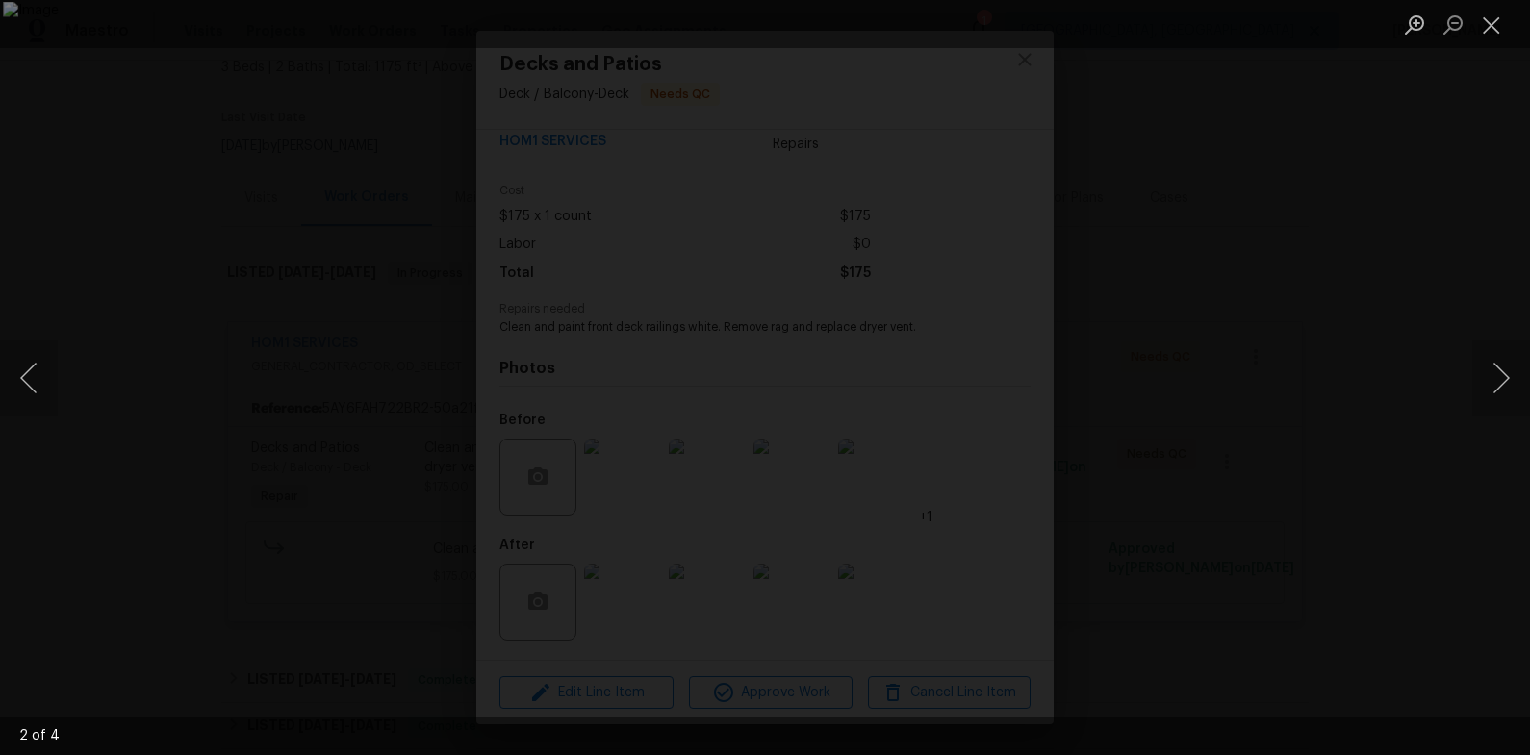
click at [1380, 275] on div "Lightbox" at bounding box center [765, 377] width 1530 height 755
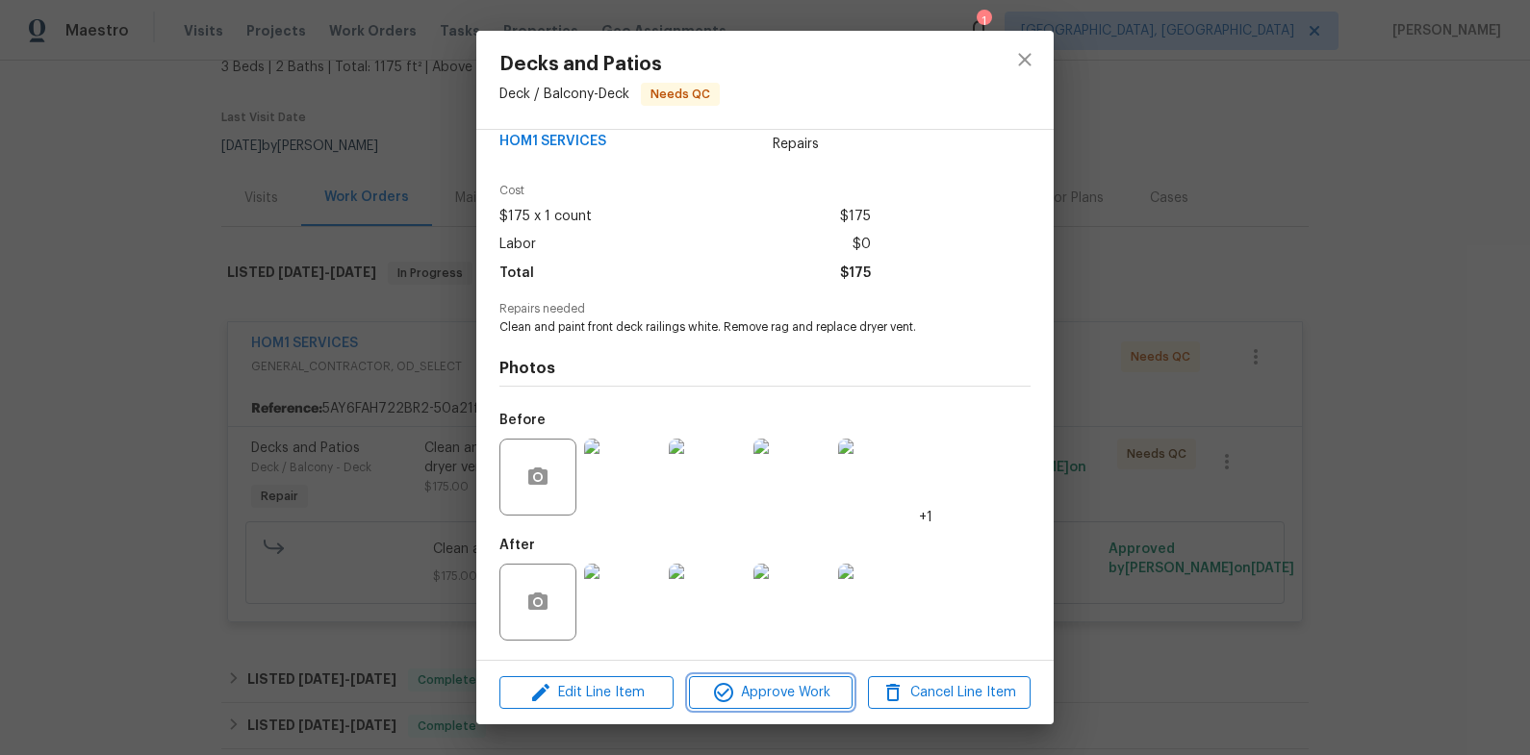
click at [768, 708] on button "Approve Work" at bounding box center [770, 693] width 163 height 34
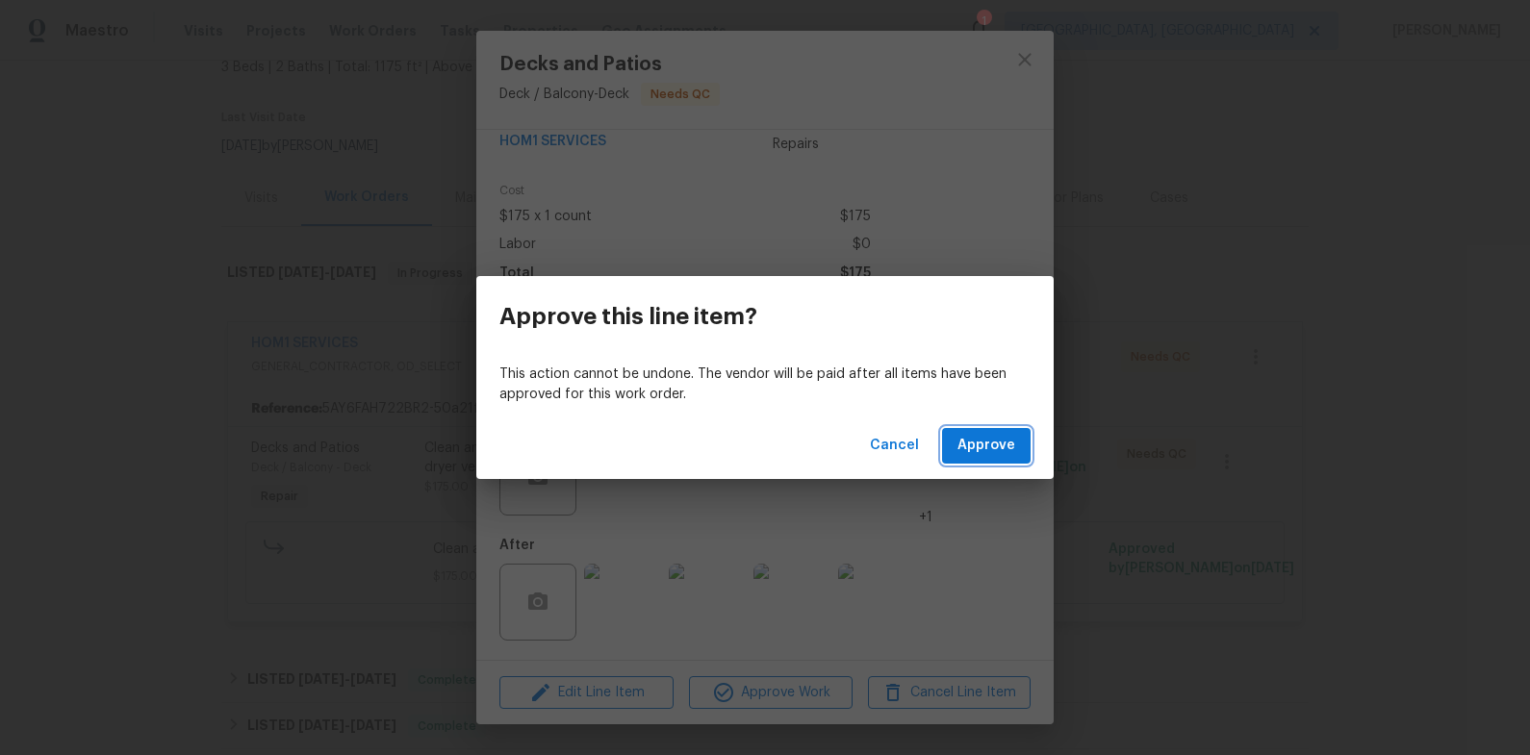
click at [1006, 432] on button "Approve" at bounding box center [986, 446] width 89 height 36
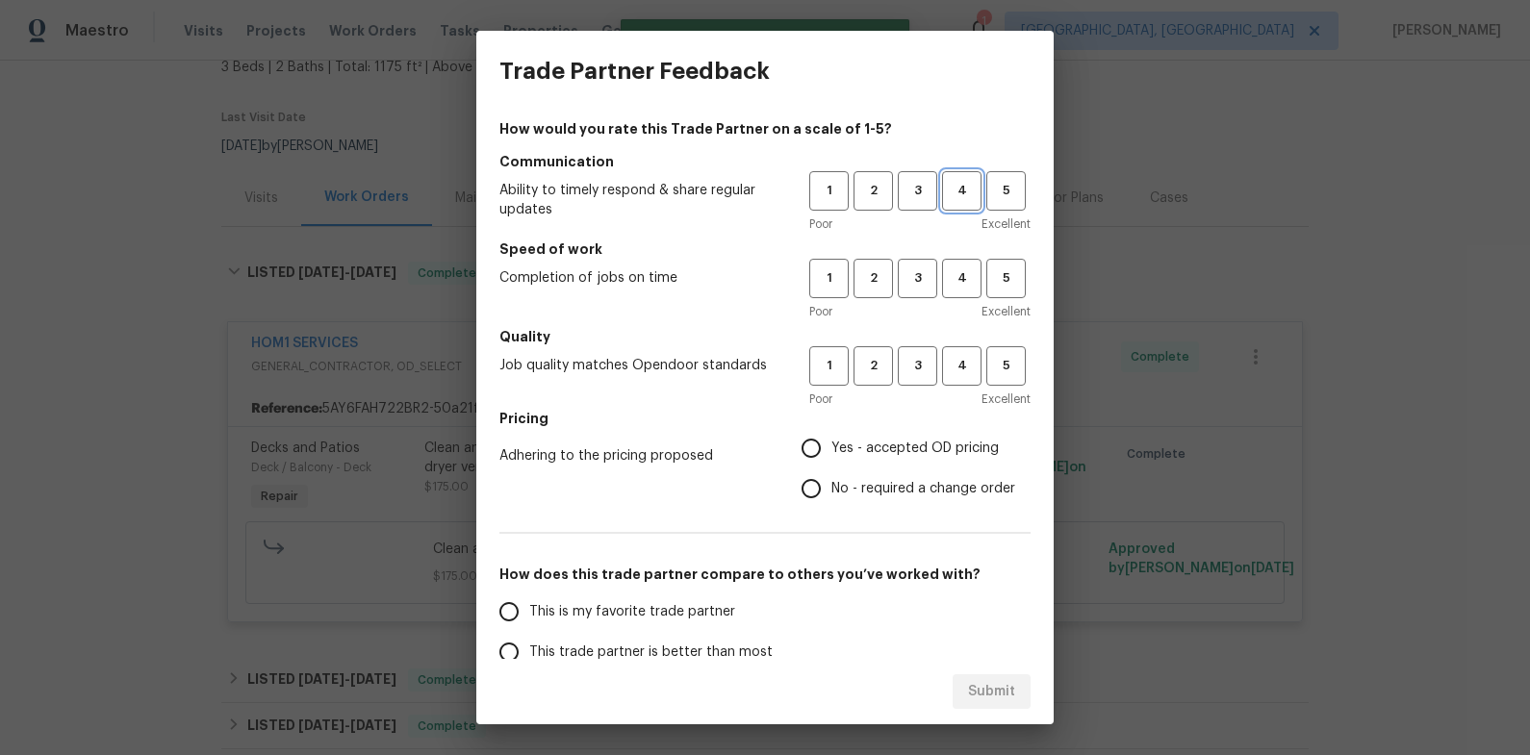
click at [953, 195] on span "4" at bounding box center [962, 191] width 36 height 22
click at [938, 291] on div "1 2 3 4 5" at bounding box center [919, 278] width 221 height 39
click at [944, 290] on button "4" at bounding box center [961, 278] width 39 height 39
click at [978, 360] on span "4" at bounding box center [962, 366] width 36 height 22
click at [876, 453] on span "Yes - accepted OD pricing" at bounding box center [914, 449] width 167 height 20
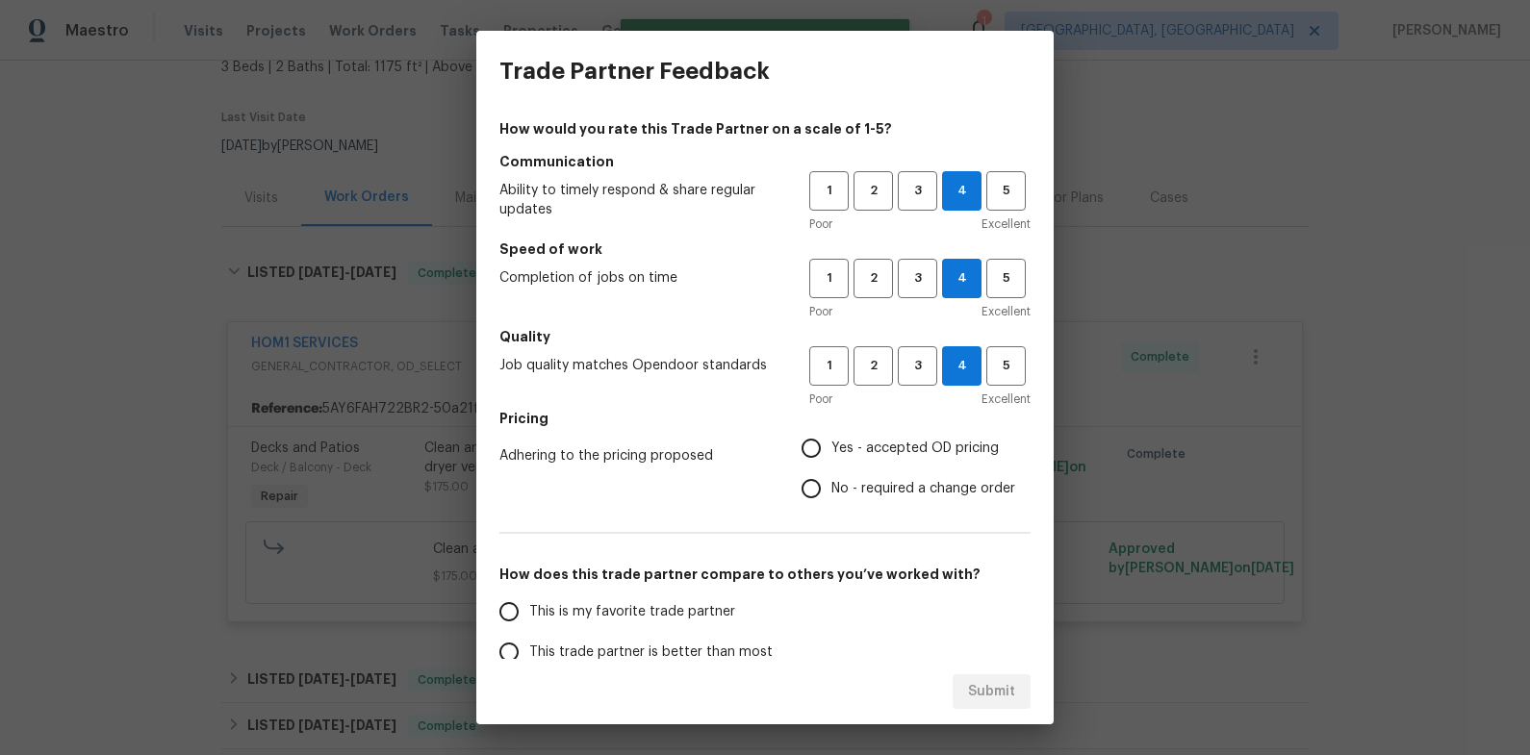
click at [831, 453] on input "Yes - accepted OD pricing" at bounding box center [811, 448] width 40 height 40
radio input "true"
click at [636, 607] on span "This is my favorite trade partner" at bounding box center [632, 612] width 206 height 20
click at [529, 607] on input "This is my favorite trade partner" at bounding box center [509, 612] width 40 height 40
radio input "false"
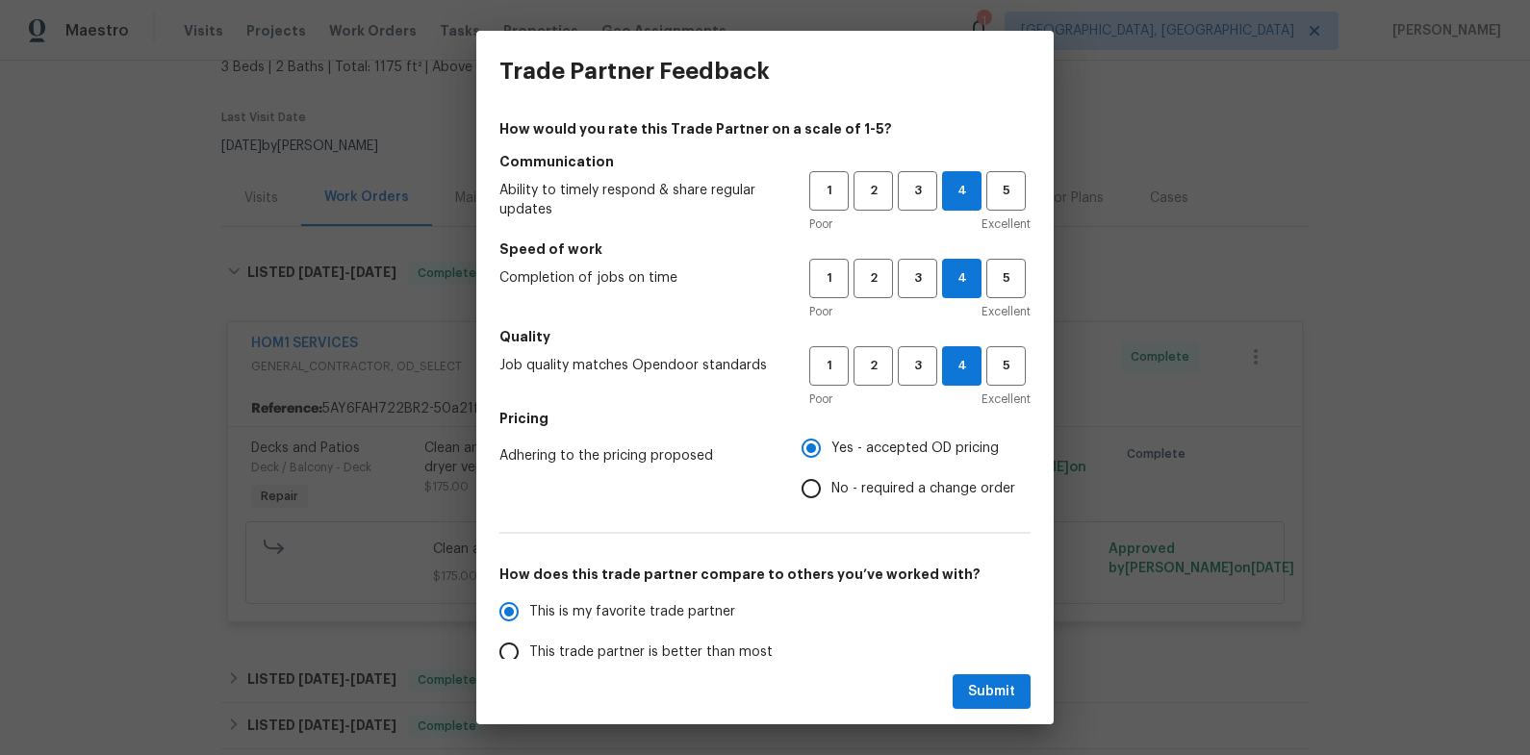
click at [654, 652] on span "This trade partner is better than most" at bounding box center [650, 653] width 243 height 20
click at [529, 652] on input "This trade partner is better than most" at bounding box center [509, 652] width 40 height 40
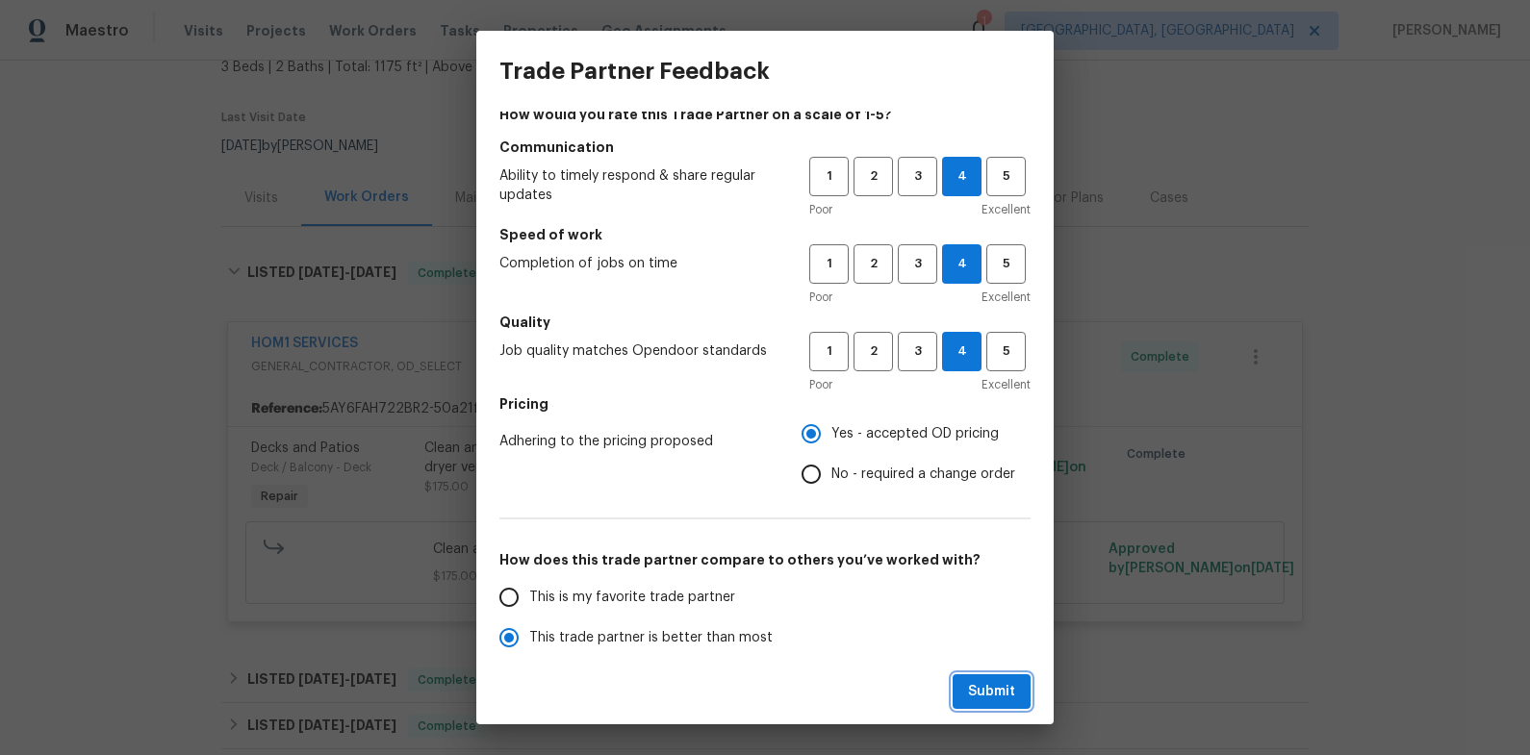
click at [981, 697] on span "Submit" at bounding box center [991, 692] width 47 height 24
radio input "true"
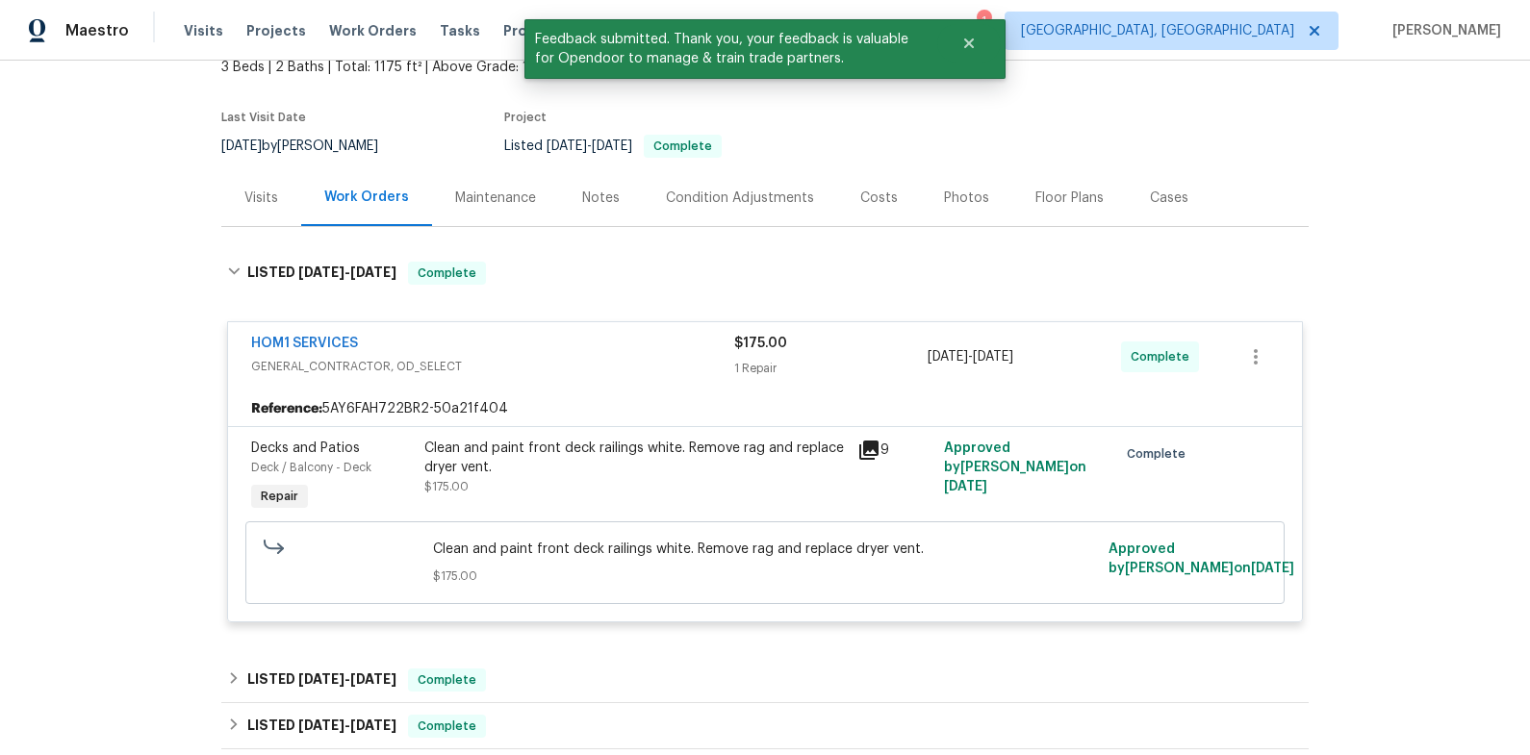
click at [642, 462] on div "Clean and paint front deck railings white. Remove rag and replace dryer vent." at bounding box center [634, 458] width 421 height 38
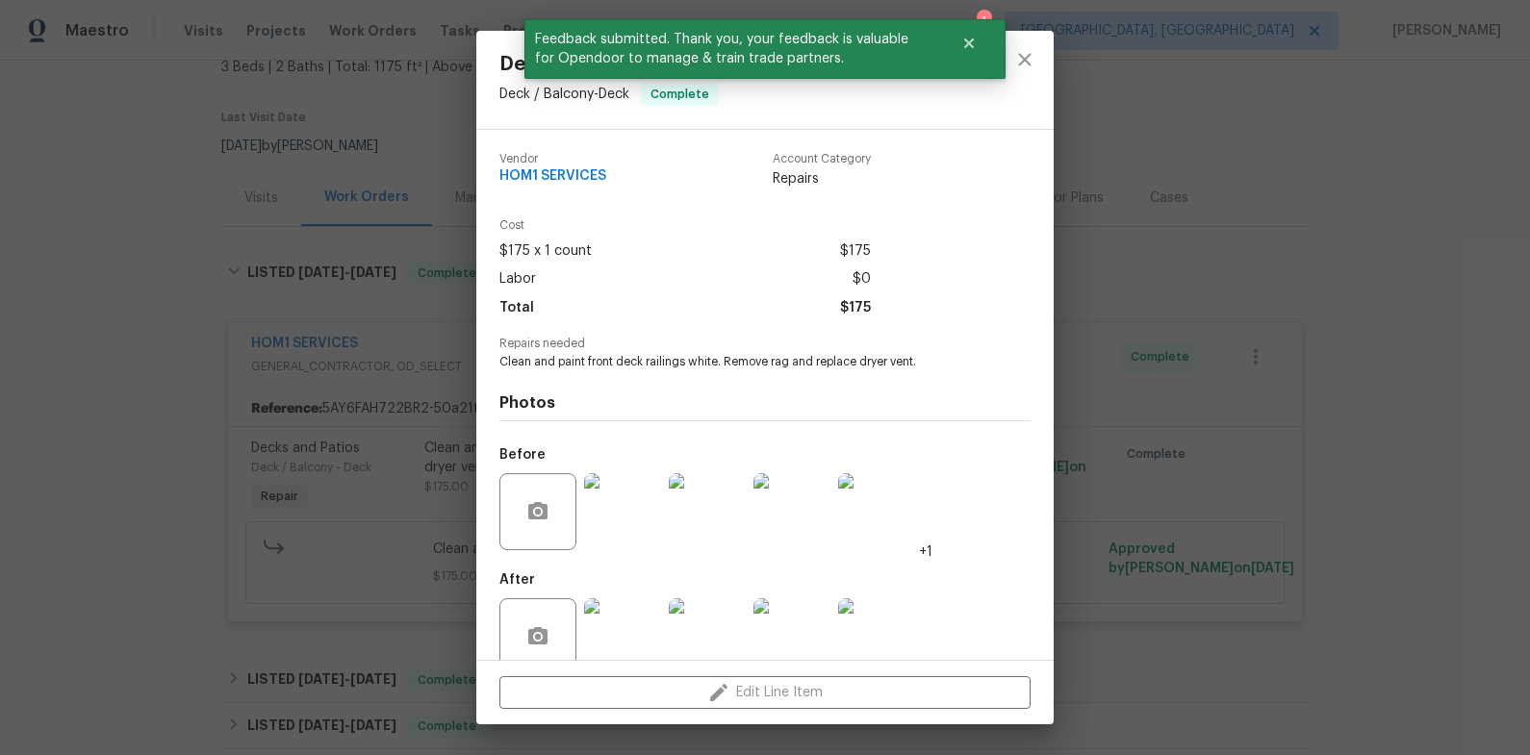
click at [798, 636] on img at bounding box center [791, 636] width 77 height 77
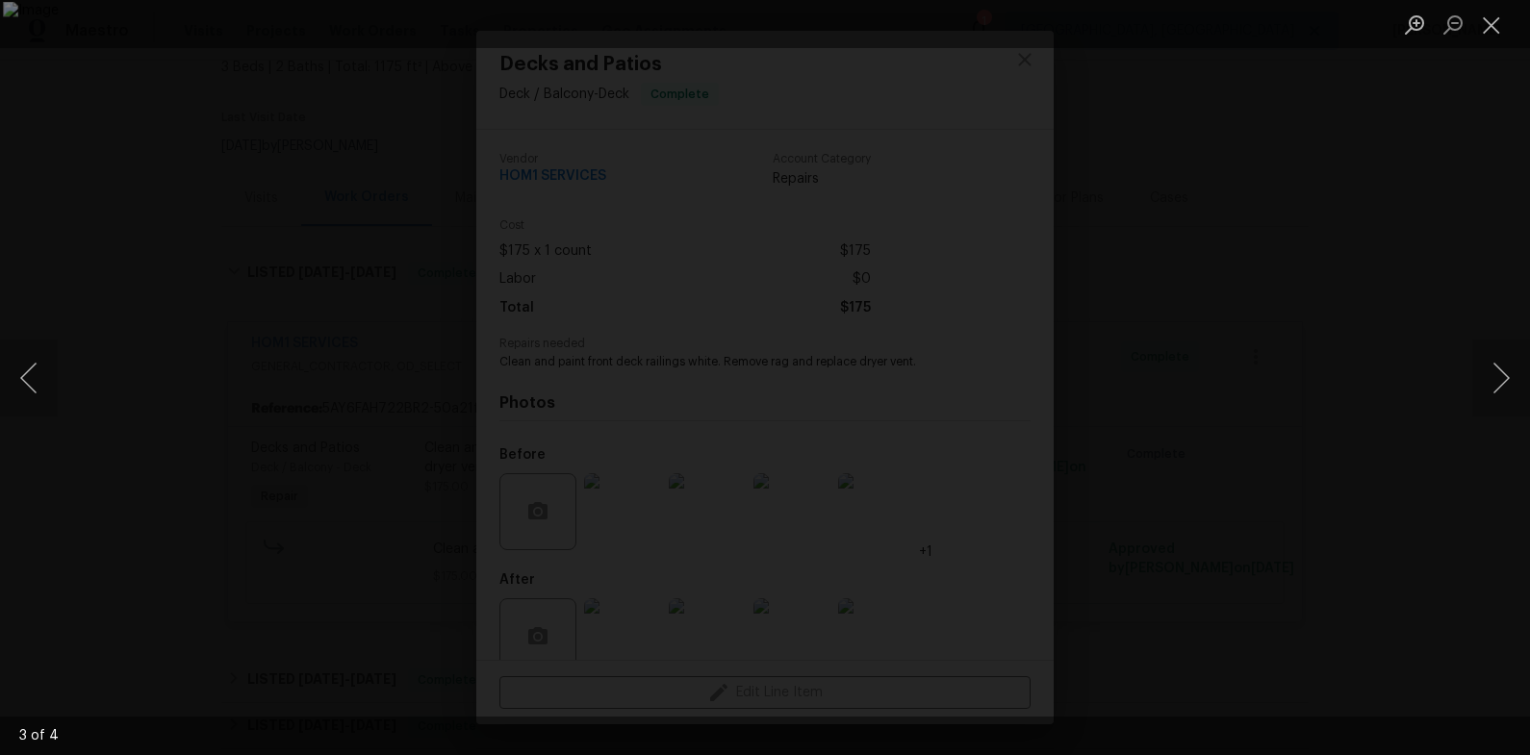
click at [133, 204] on div "Lightbox" at bounding box center [765, 377] width 1530 height 755
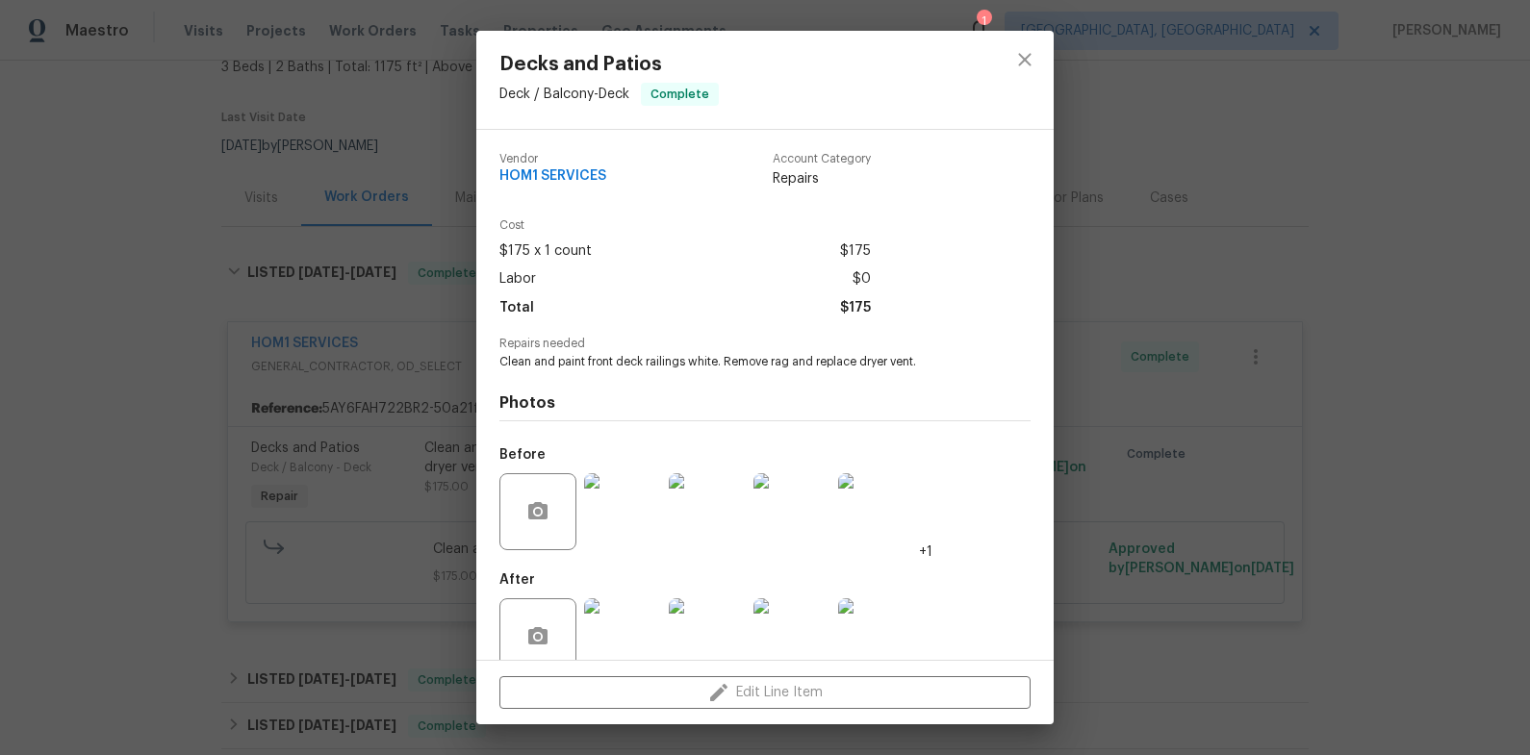
click at [174, 216] on div "Decks and Patios Deck / Balcony - Deck Complete Vendor HOM1 SERVICES Account Ca…" at bounding box center [765, 377] width 1530 height 755
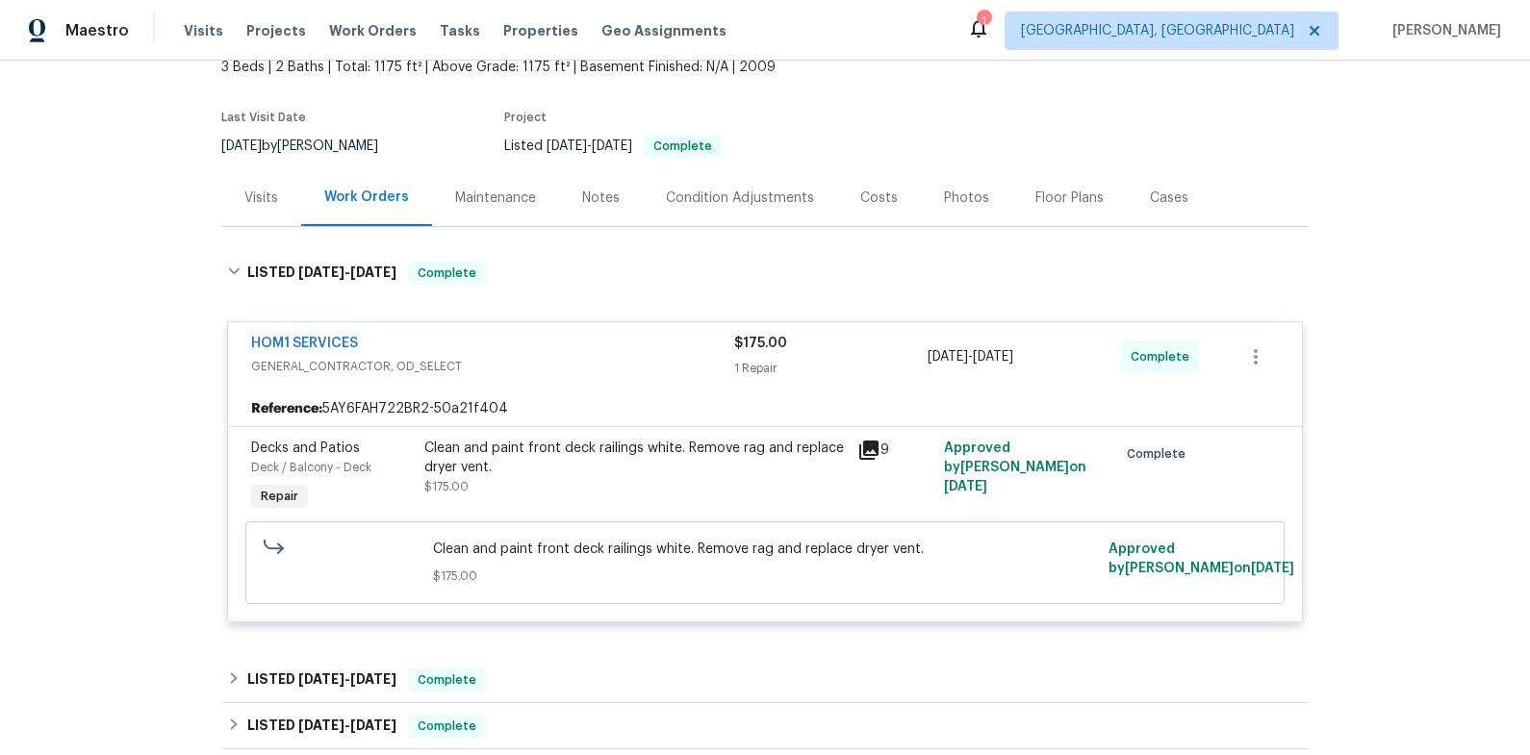
scroll to position [122, 0]
